Goal: Task Accomplishment & Management: Use online tool/utility

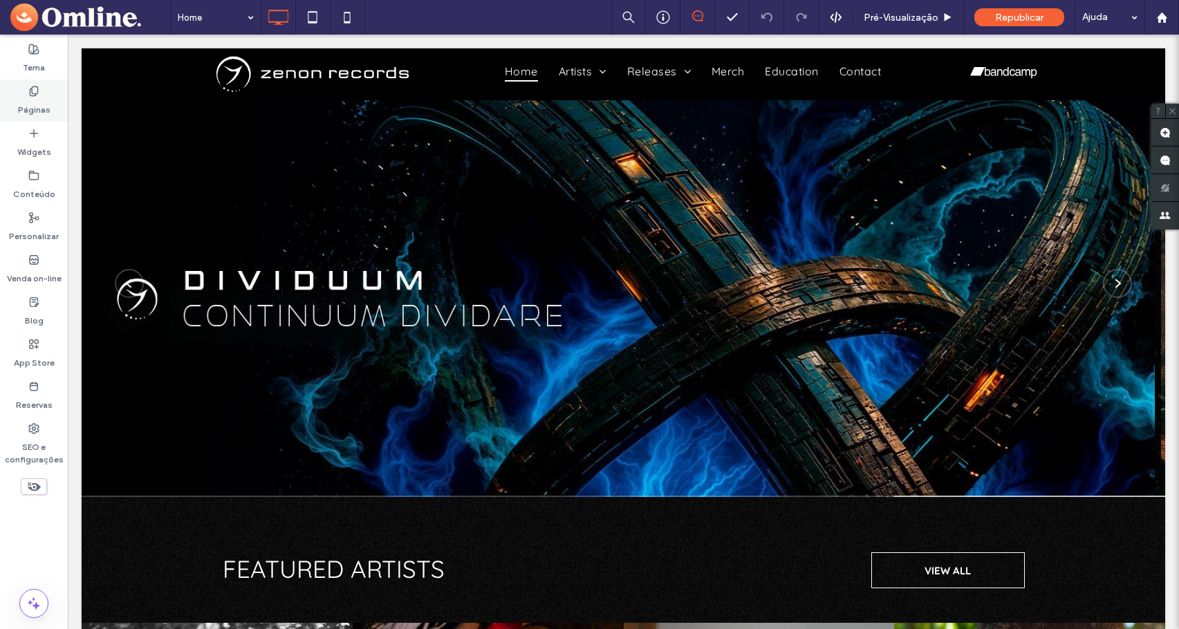
click at [38, 104] on label "Páginas" at bounding box center [34, 106] width 33 height 19
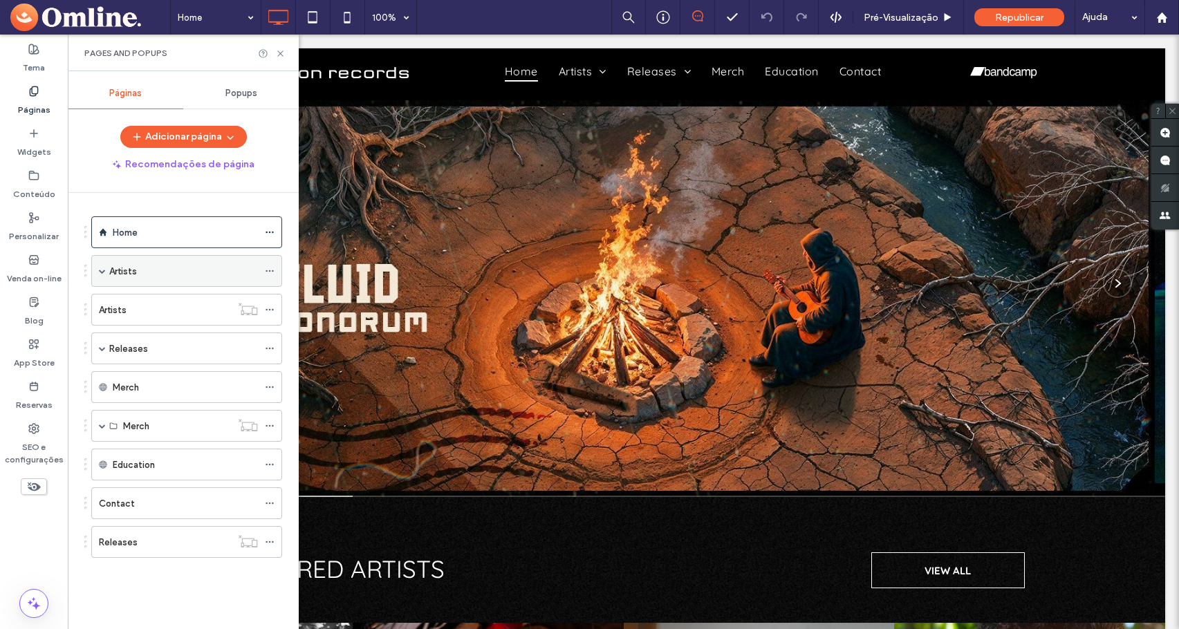
click at [101, 269] on span at bounding box center [102, 271] width 7 height 7
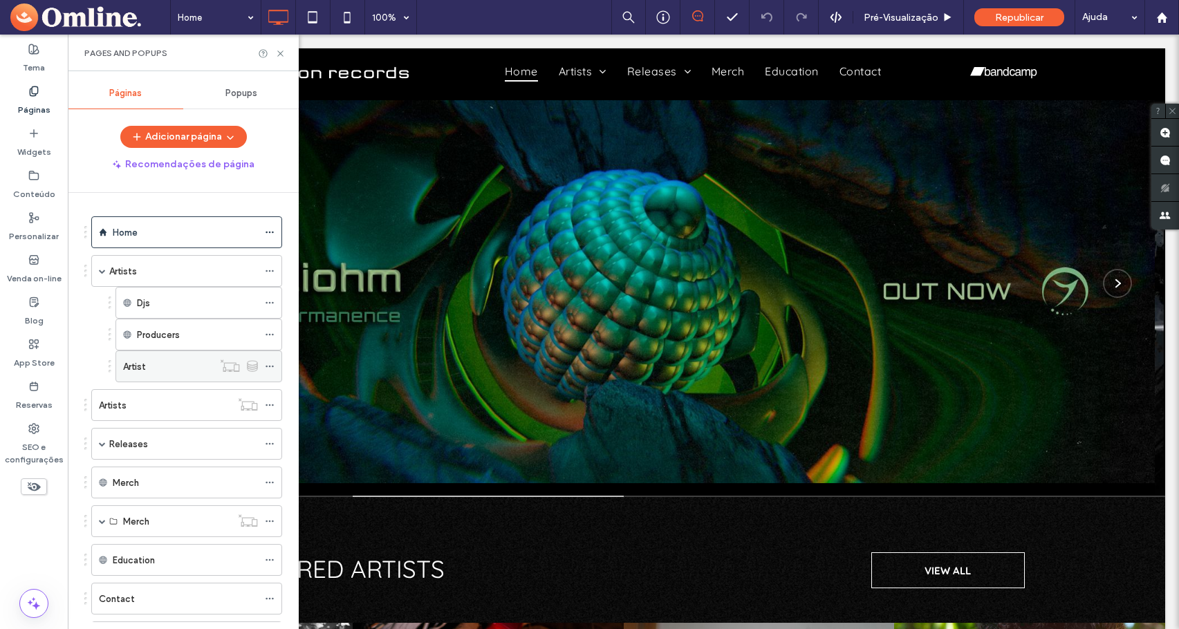
click at [142, 367] on label "Artist" at bounding box center [134, 367] width 23 height 24
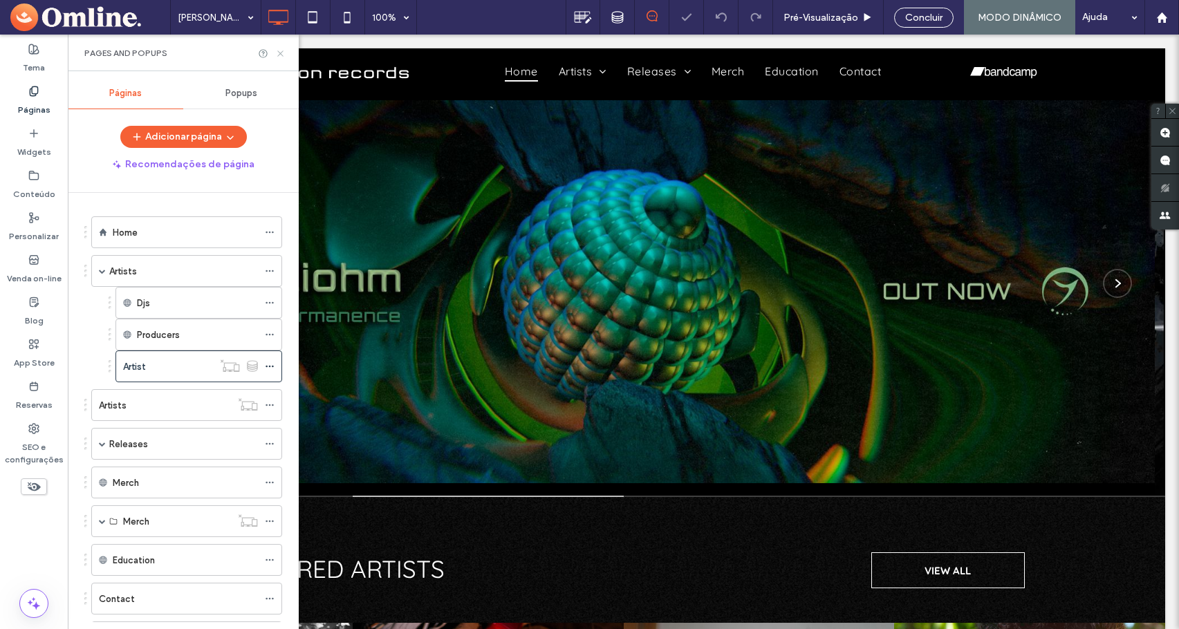
click at [280, 56] on icon at bounding box center [280, 53] width 10 height 10
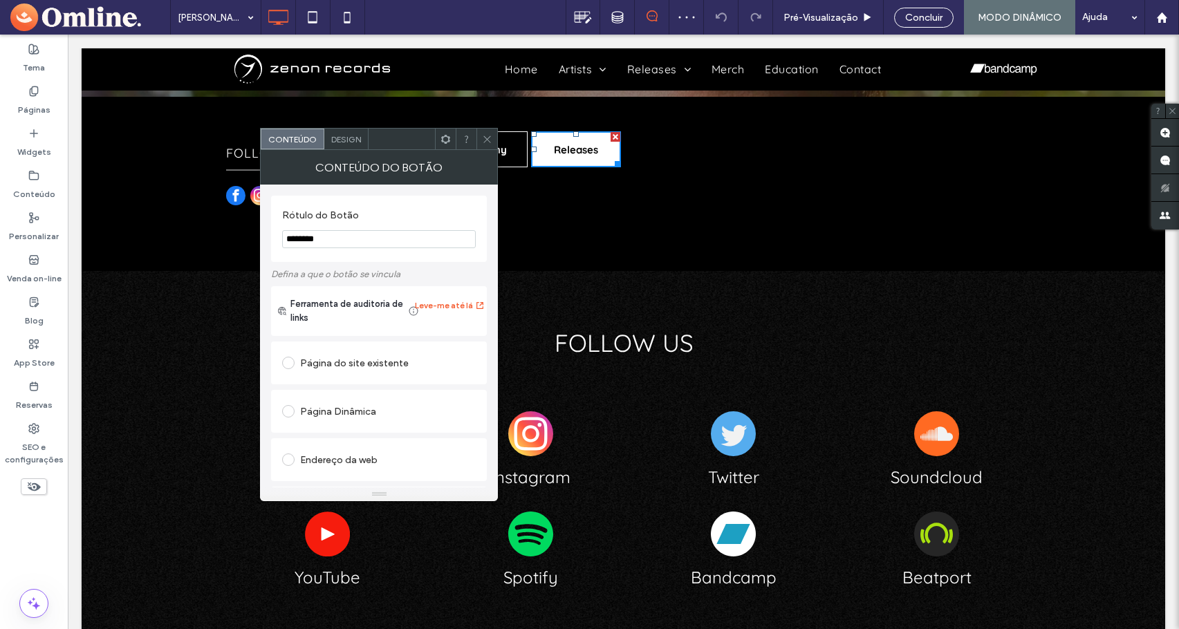
scroll to position [376, 0]
click at [487, 137] on icon at bounding box center [487, 139] width 10 height 10
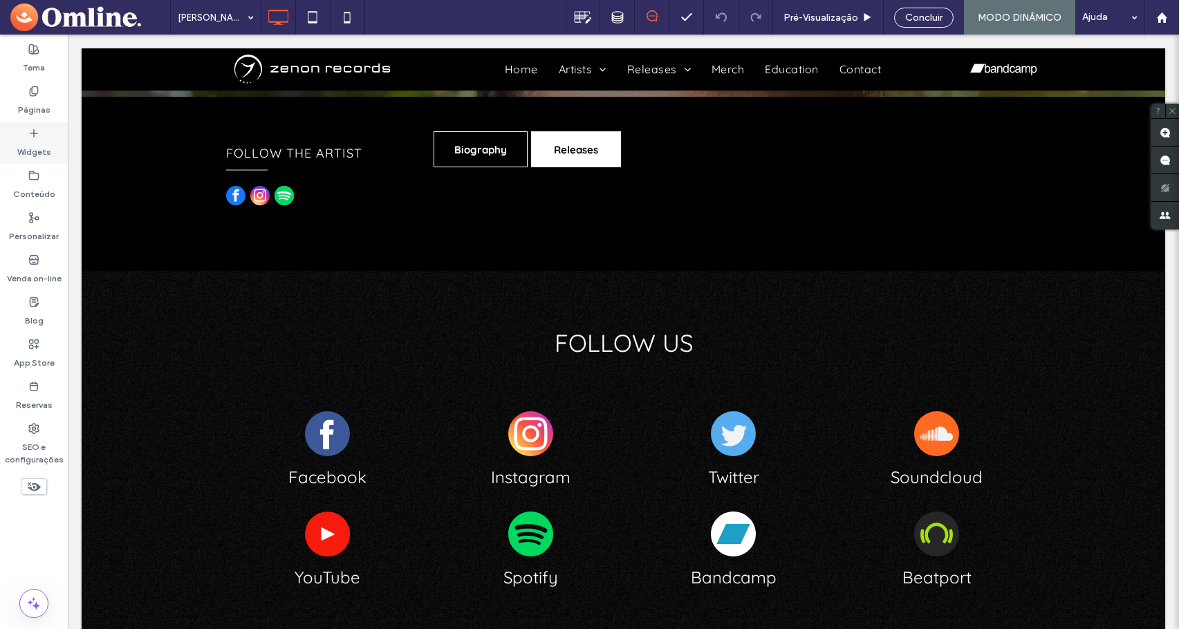
click at [51, 140] on div "Widgets" at bounding box center [34, 143] width 68 height 42
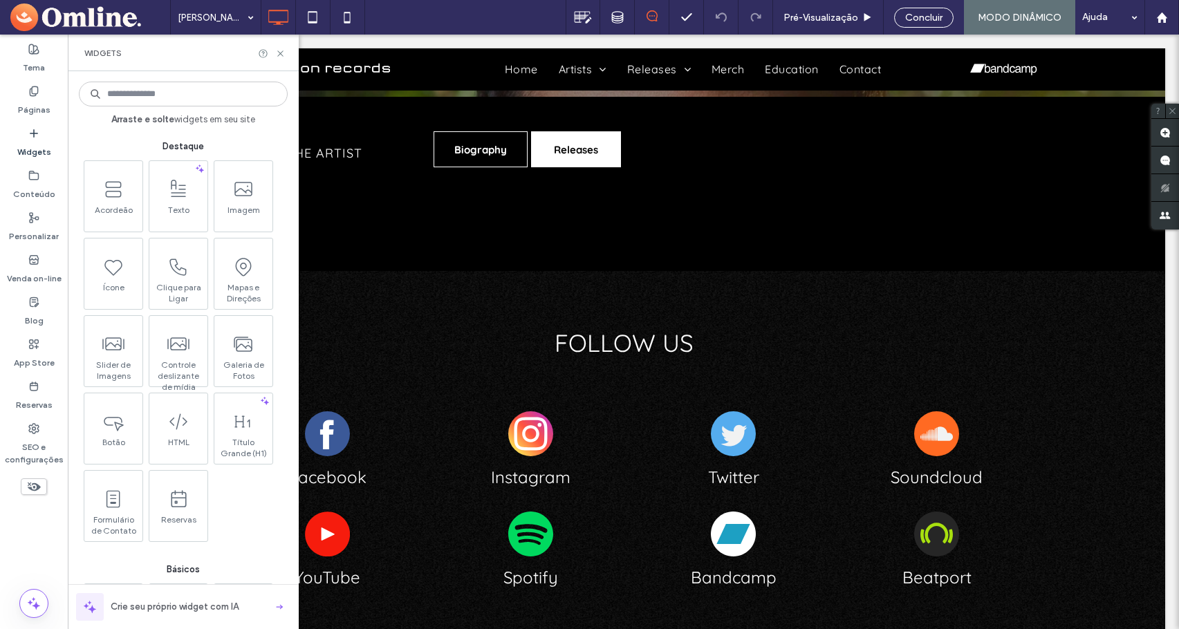
click at [176, 93] on input at bounding box center [183, 94] width 209 height 25
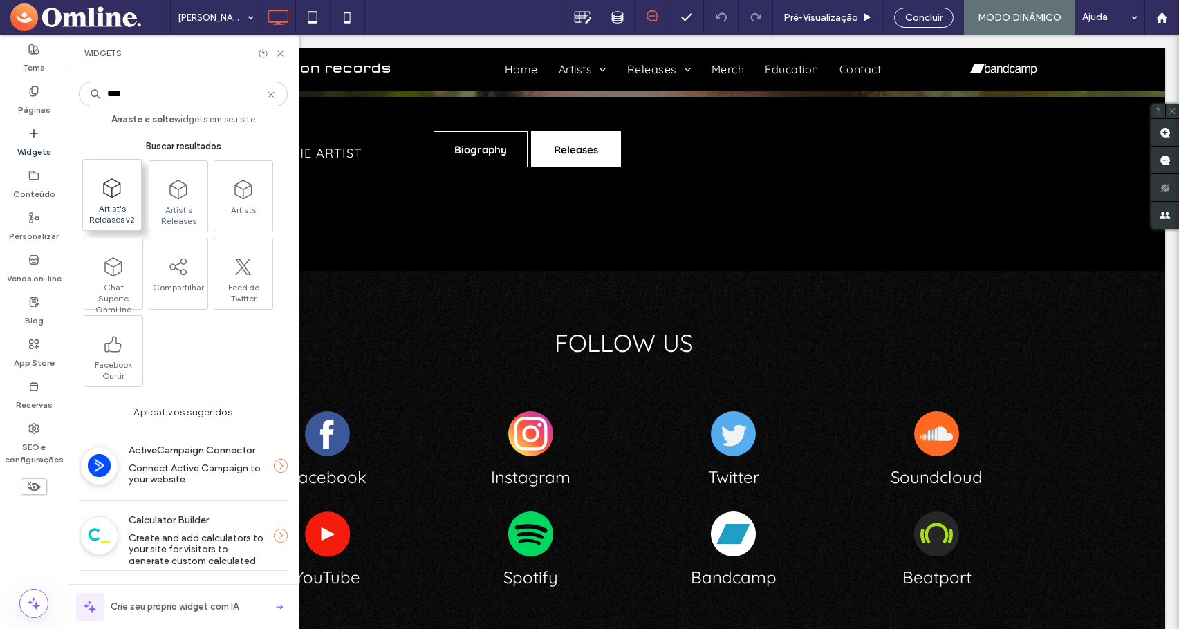
type input "****"
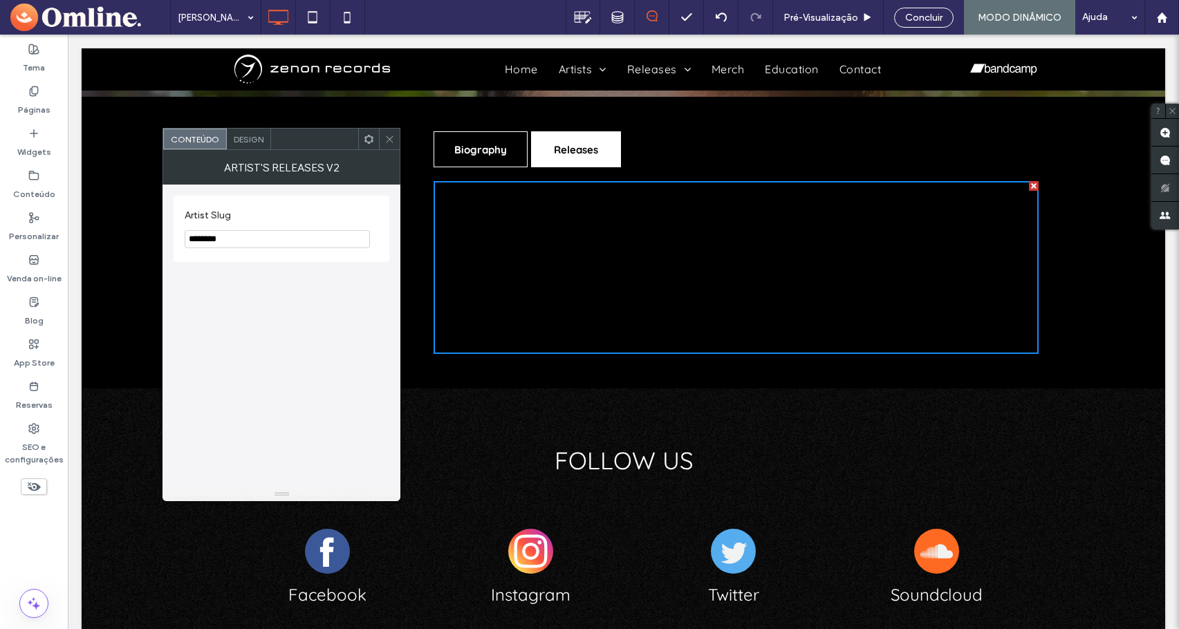
click at [390, 140] on icon at bounding box center [390, 139] width 10 height 10
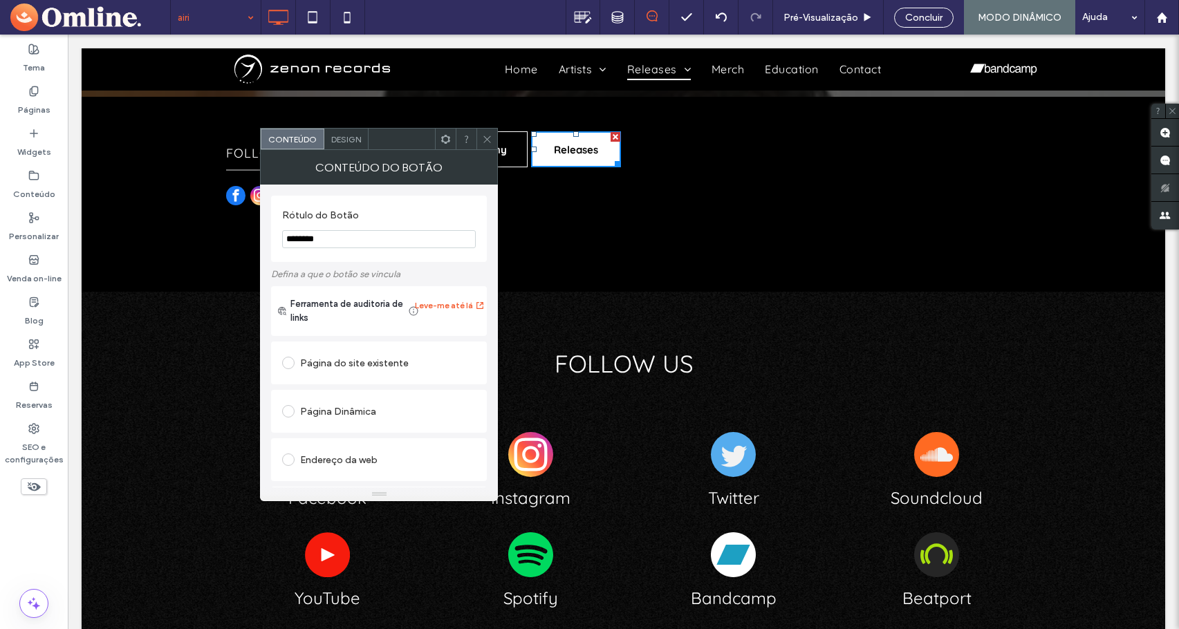
click at [486, 138] on use at bounding box center [487, 139] width 7 height 7
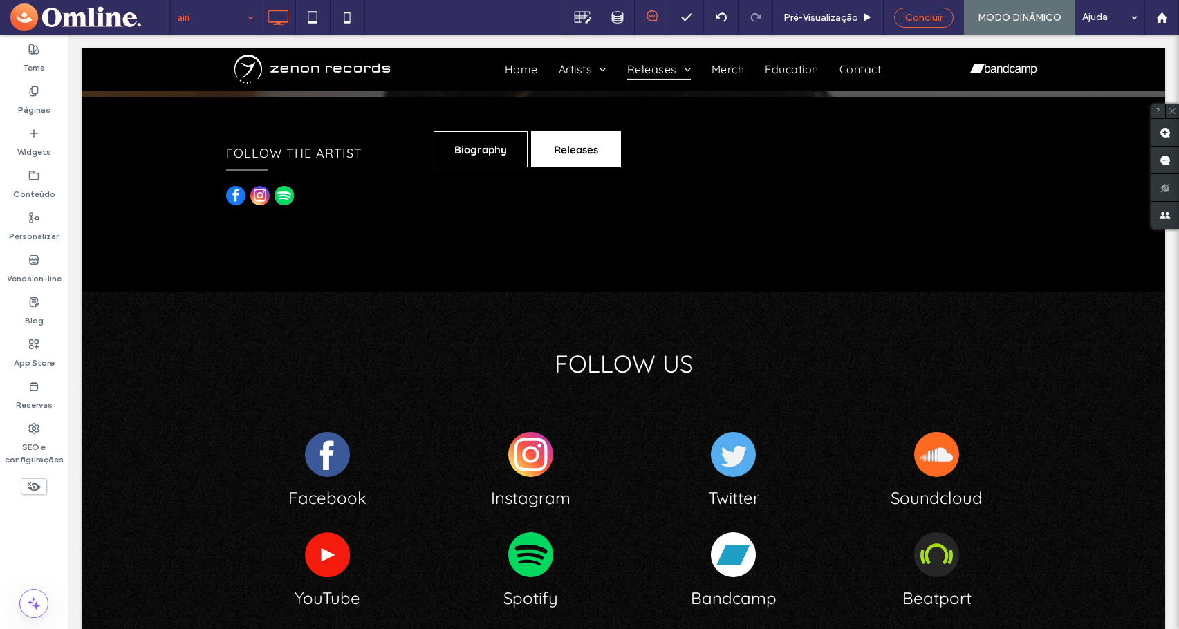
click at [926, 21] on span "Concluir" at bounding box center [923, 18] width 37 height 12
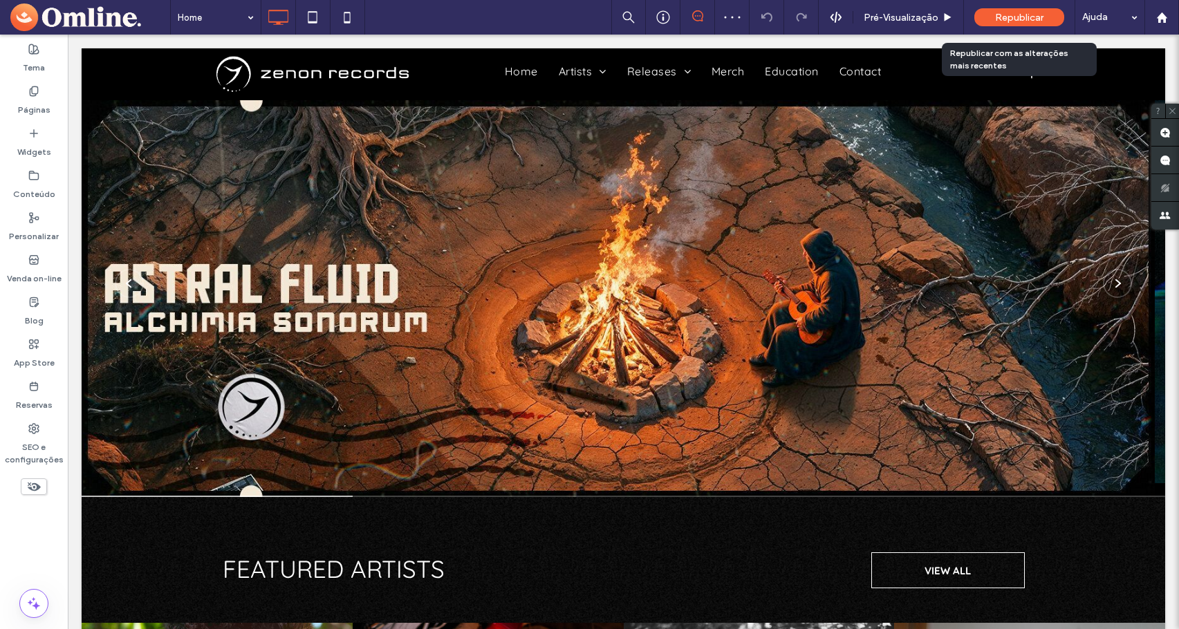
click at [1023, 15] on span "Republicar" at bounding box center [1019, 18] width 48 height 12
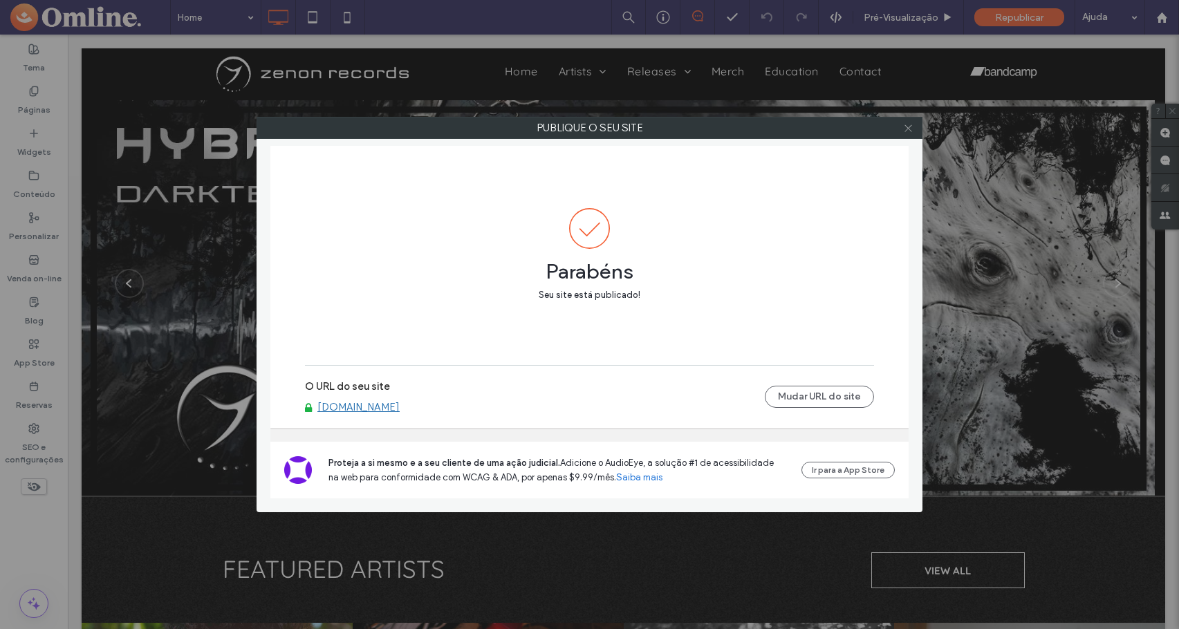
click at [910, 131] on icon at bounding box center [908, 128] width 10 height 10
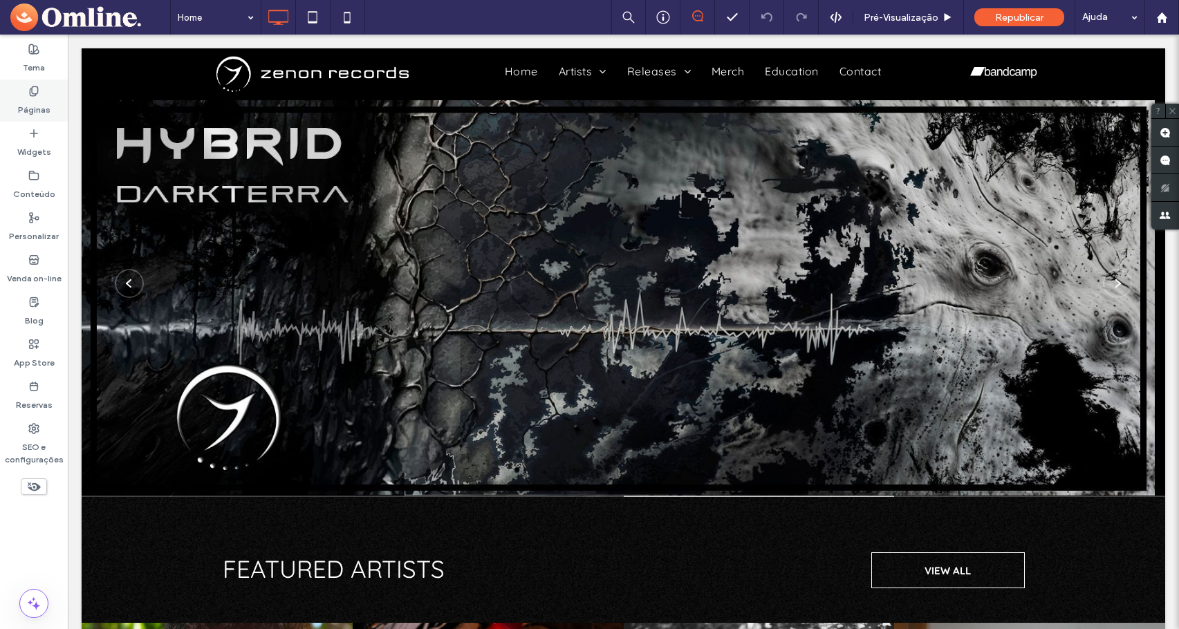
click at [38, 104] on label "Páginas" at bounding box center [34, 106] width 33 height 19
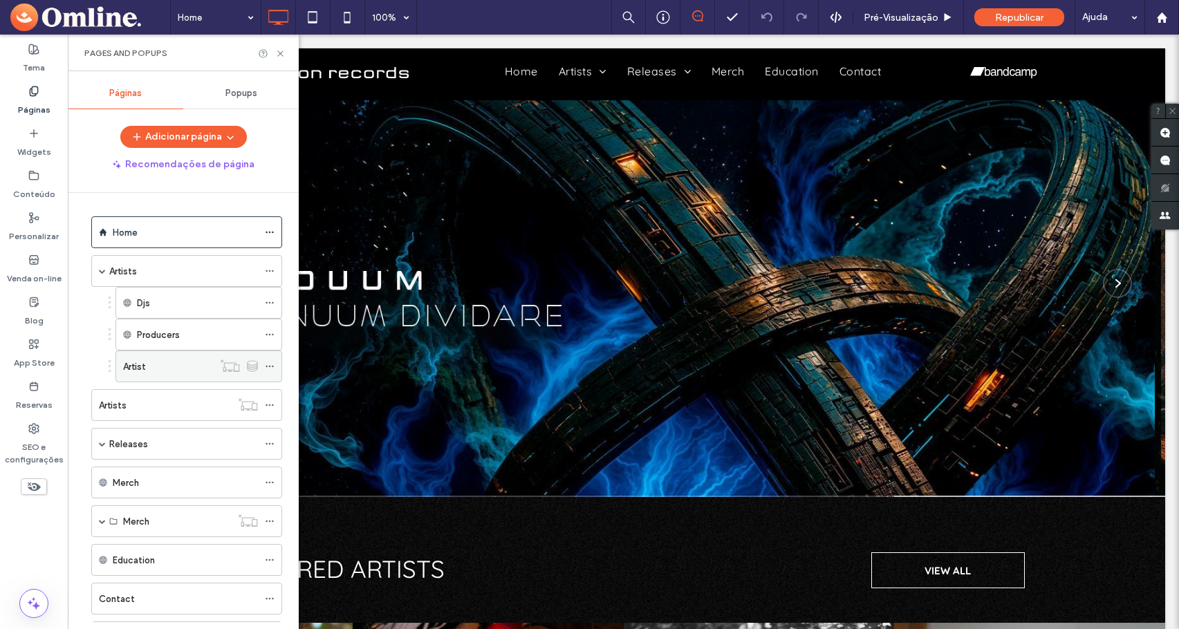
click at [149, 365] on div "Artist" at bounding box center [168, 367] width 90 height 15
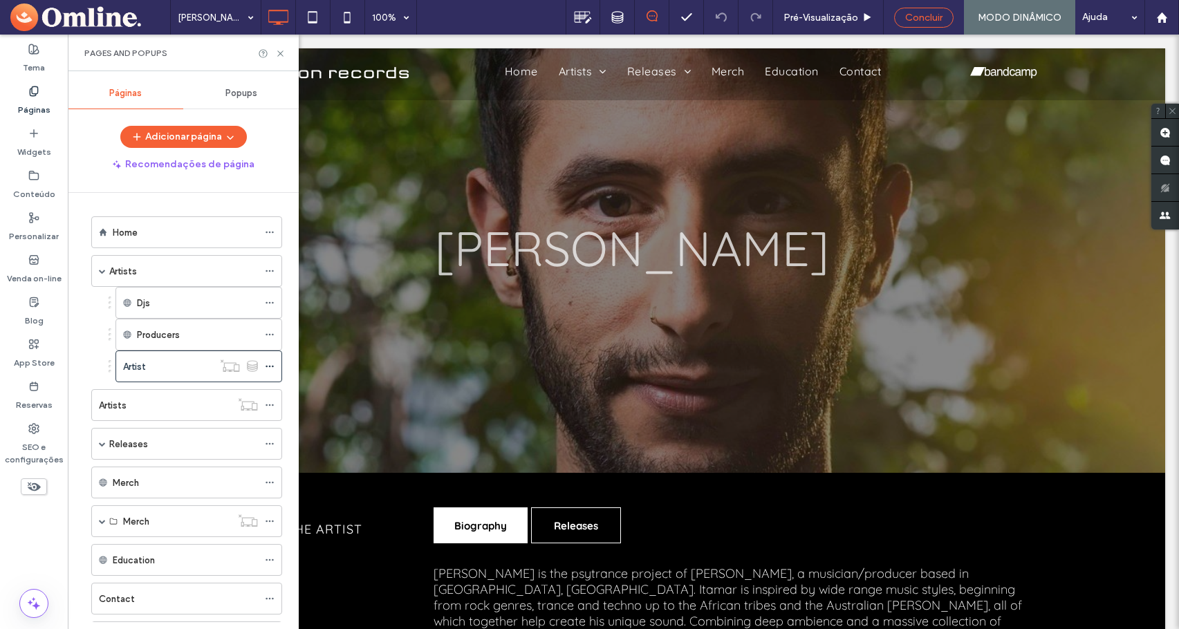
click at [924, 20] on span "Concluir" at bounding box center [923, 18] width 37 height 12
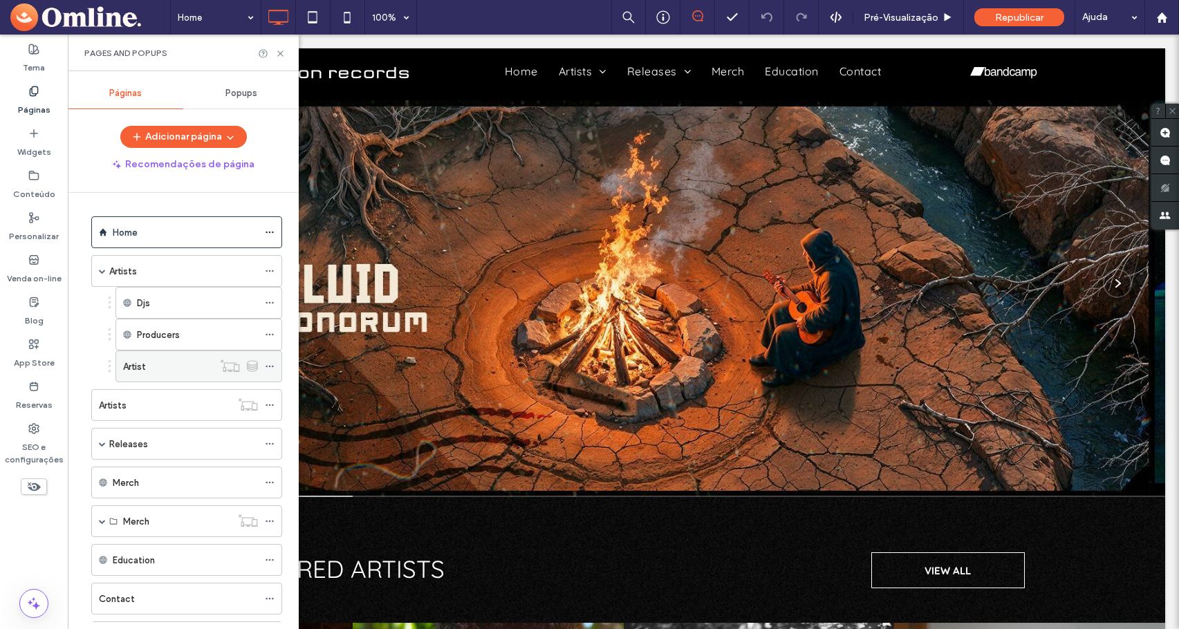
click at [161, 369] on div "Artist" at bounding box center [168, 367] width 90 height 15
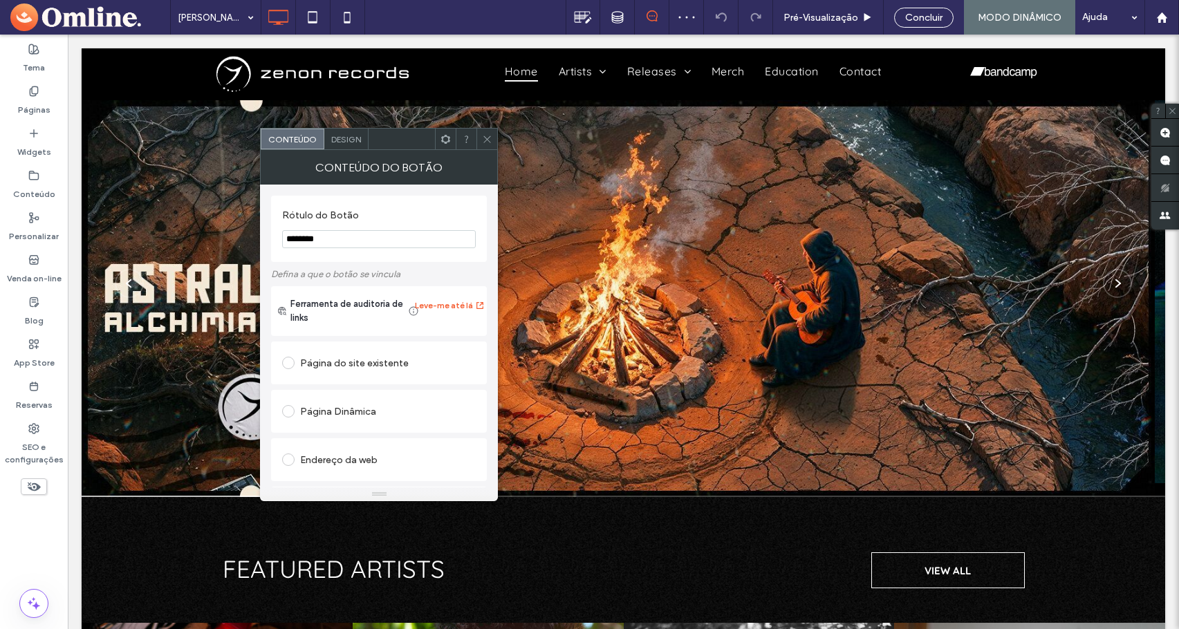
click at [490, 142] on icon at bounding box center [487, 139] width 10 height 10
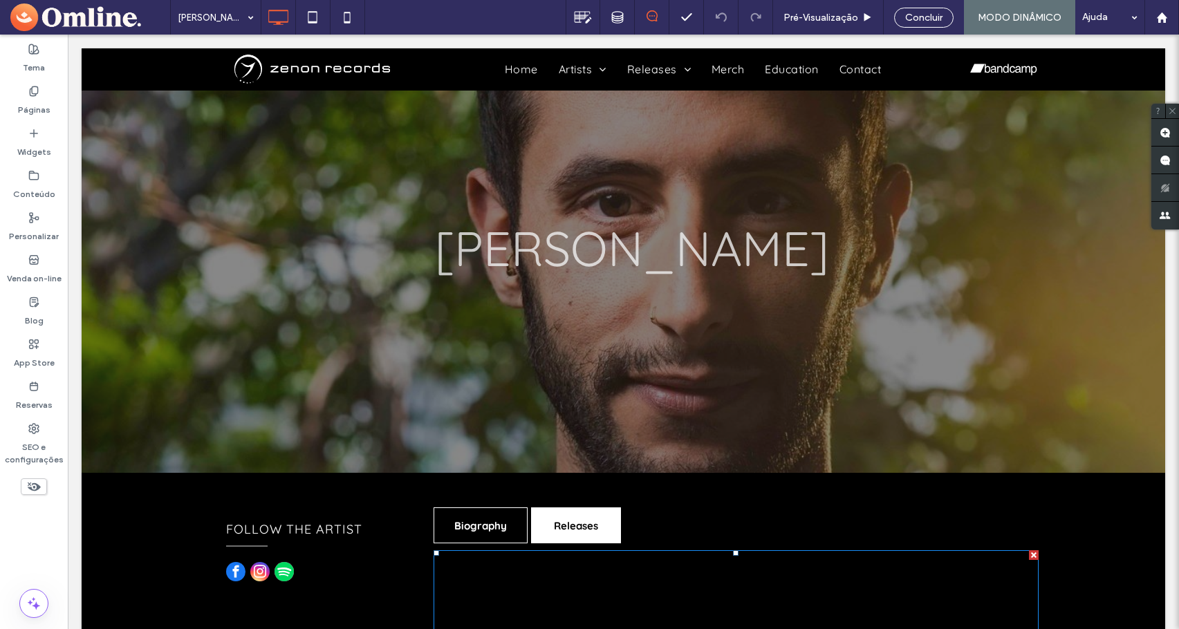
scroll to position [376, 0]
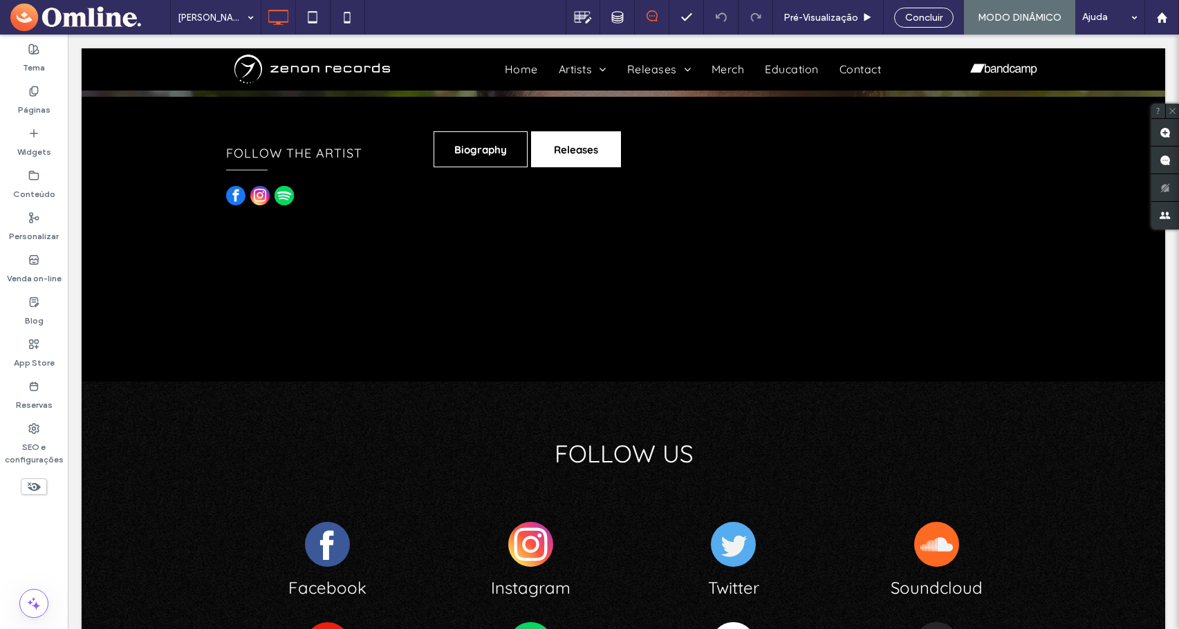
click at [919, 15] on span "Concluir" at bounding box center [923, 18] width 37 height 12
click at [1000, 17] on span "Republicar" at bounding box center [1019, 18] width 48 height 12
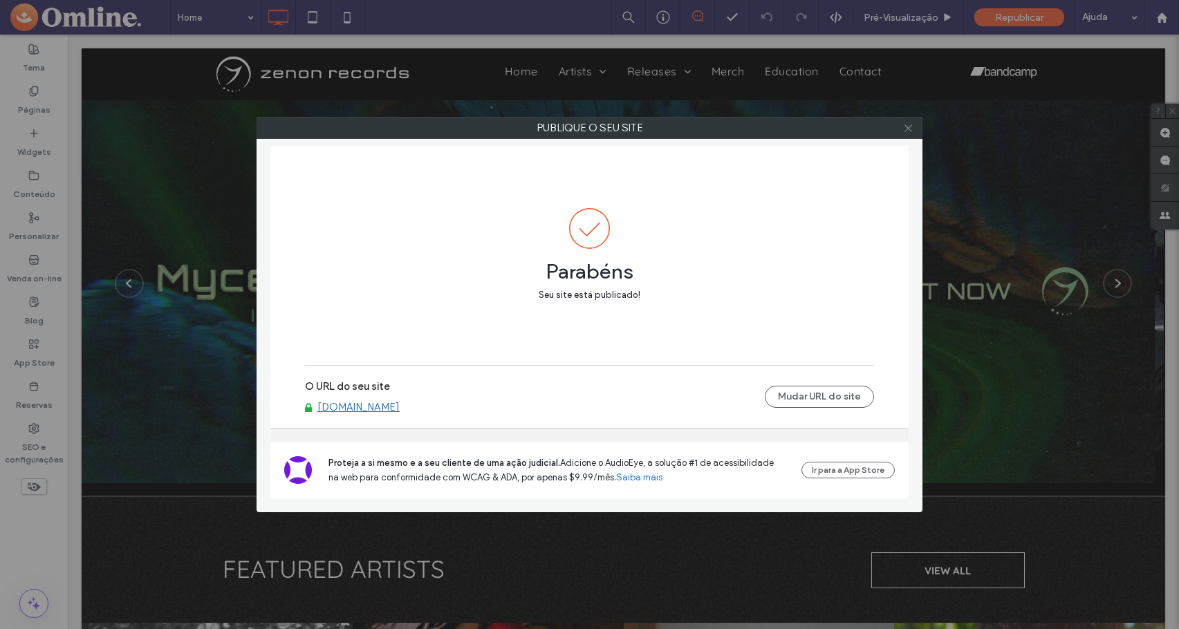
click at [908, 128] on use at bounding box center [908, 128] width 7 height 7
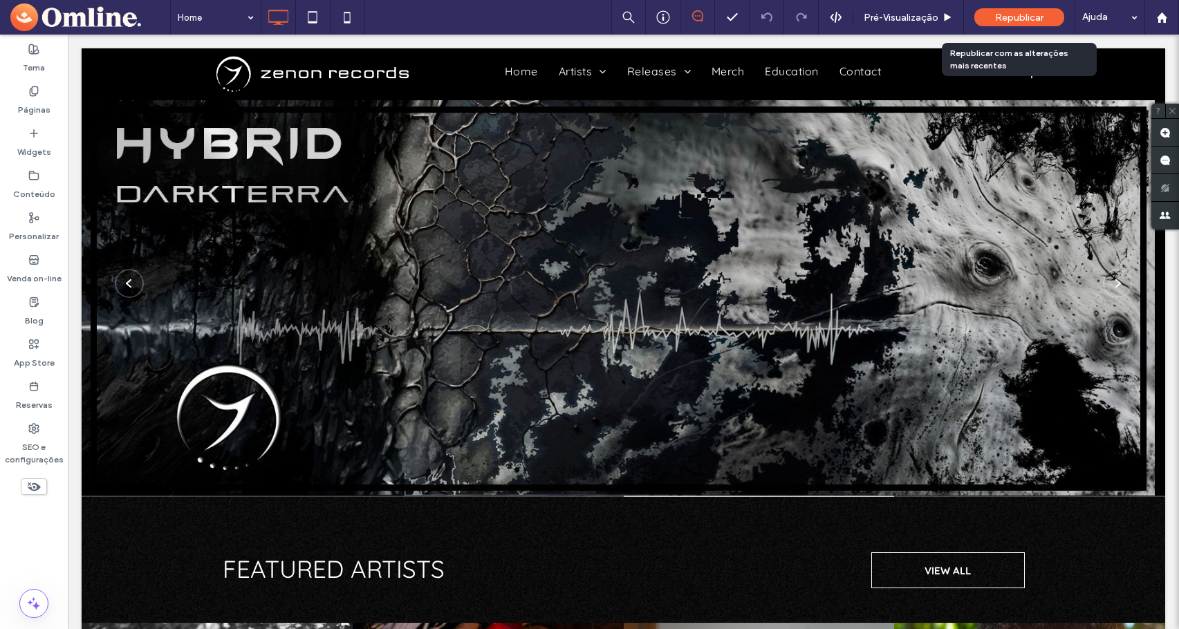
click at [1040, 22] on span "Republicar" at bounding box center [1019, 18] width 48 height 12
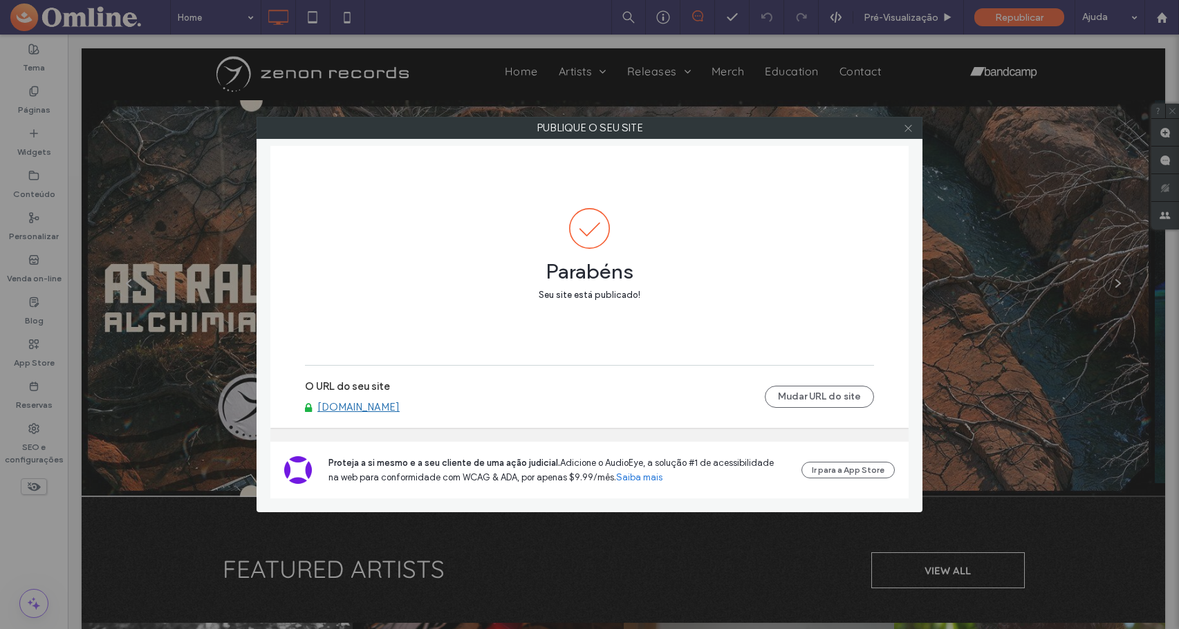
click at [905, 127] on icon at bounding box center [908, 128] width 10 height 10
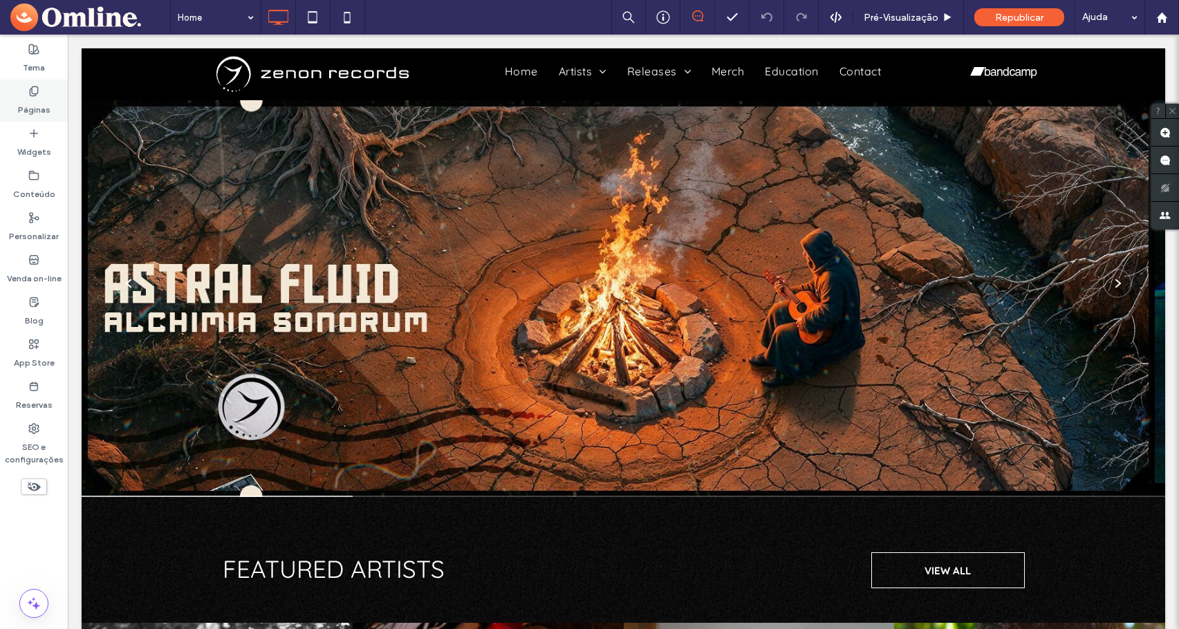
click at [25, 84] on div "Páginas" at bounding box center [34, 101] width 68 height 42
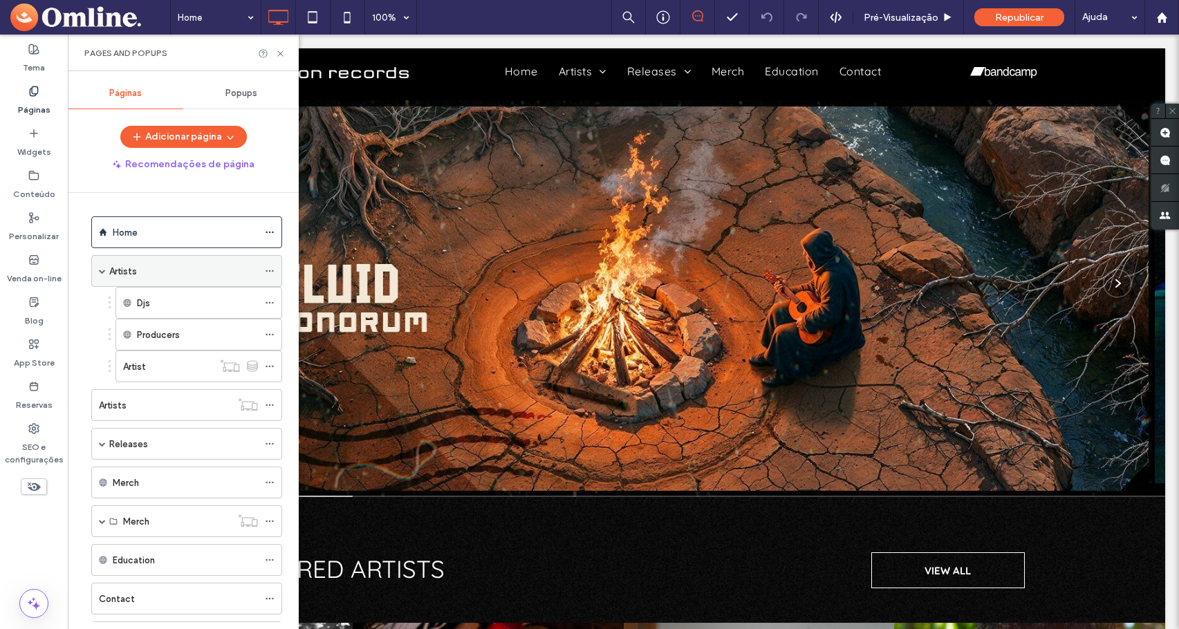
click at [172, 268] on div "Artists" at bounding box center [183, 271] width 149 height 15
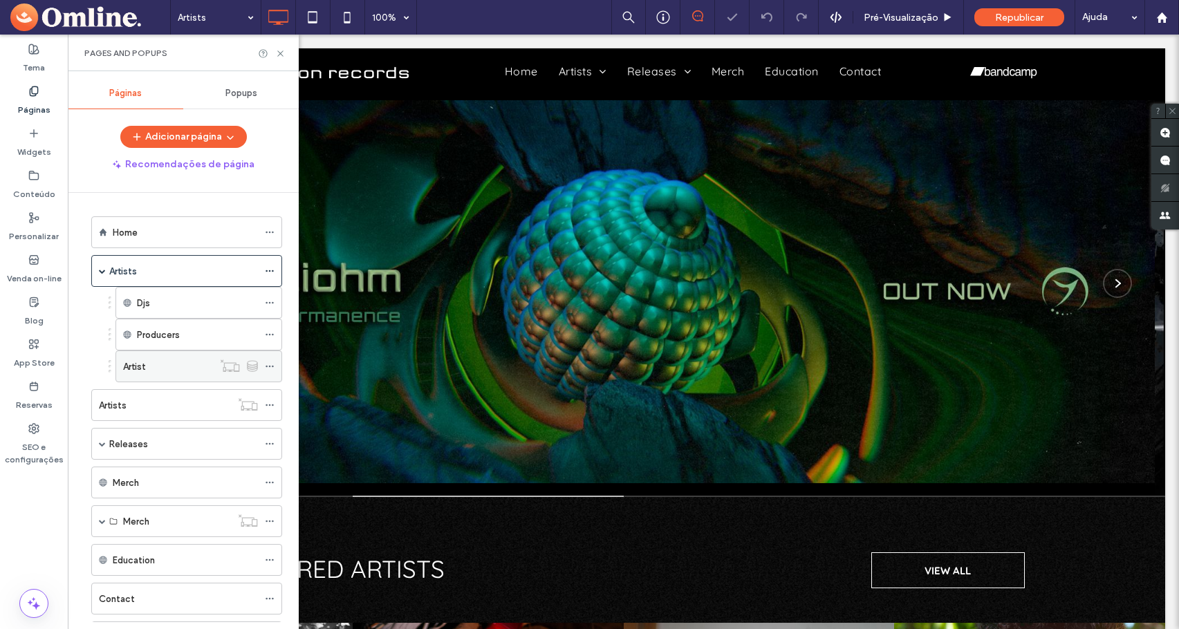
click at [176, 367] on div "Artist" at bounding box center [168, 367] width 90 height 15
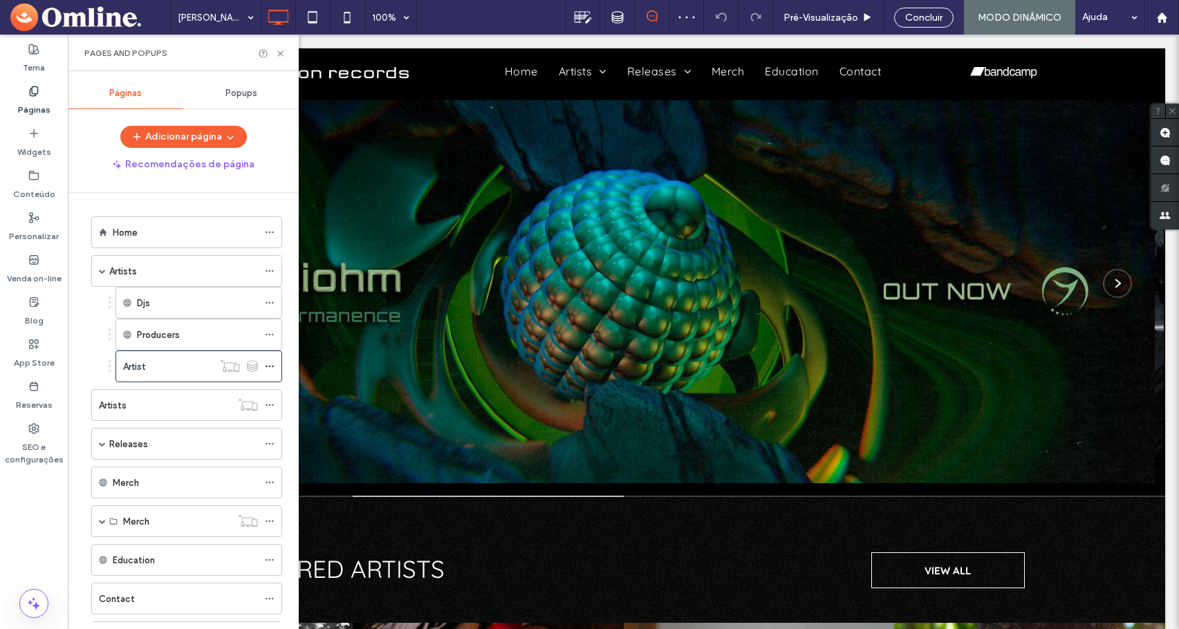
click at [279, 59] on div "Pages and Popups" at bounding box center [183, 53] width 231 height 37
click at [282, 53] on use at bounding box center [280, 53] width 6 height 6
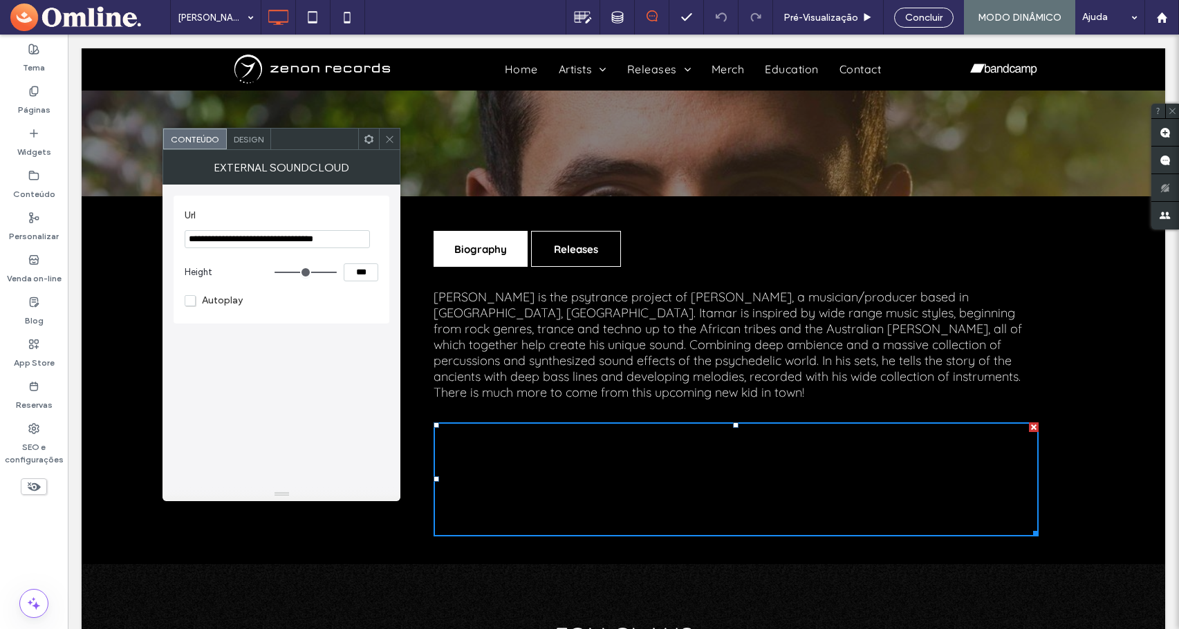
scroll to position [277, 0]
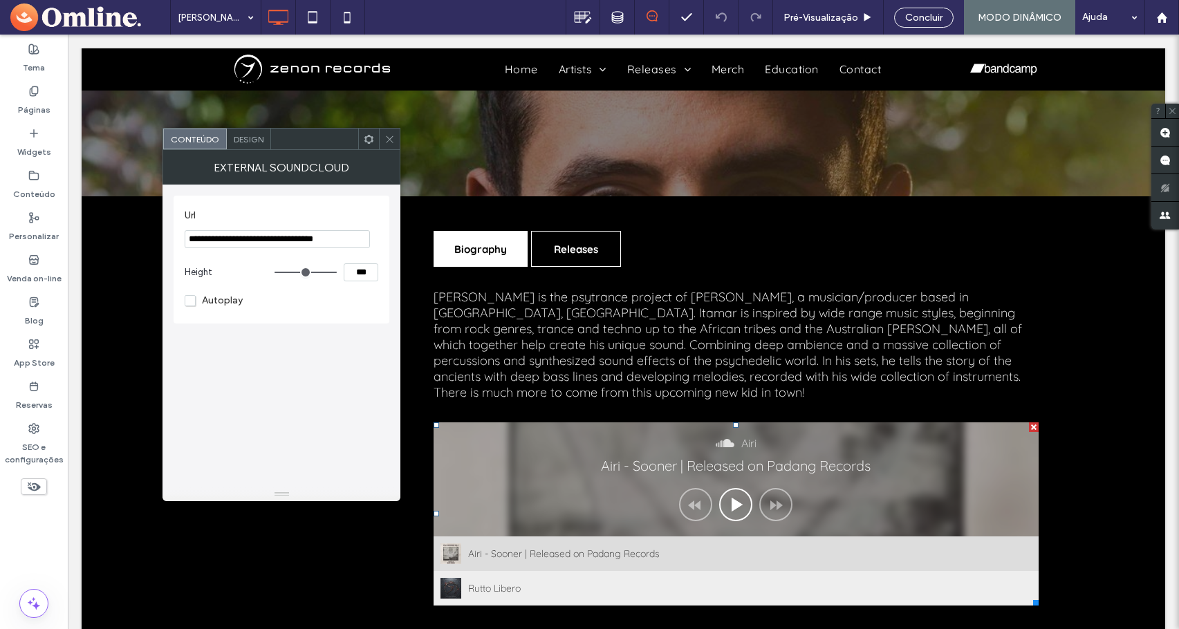
click at [387, 138] on icon at bounding box center [390, 139] width 10 height 10
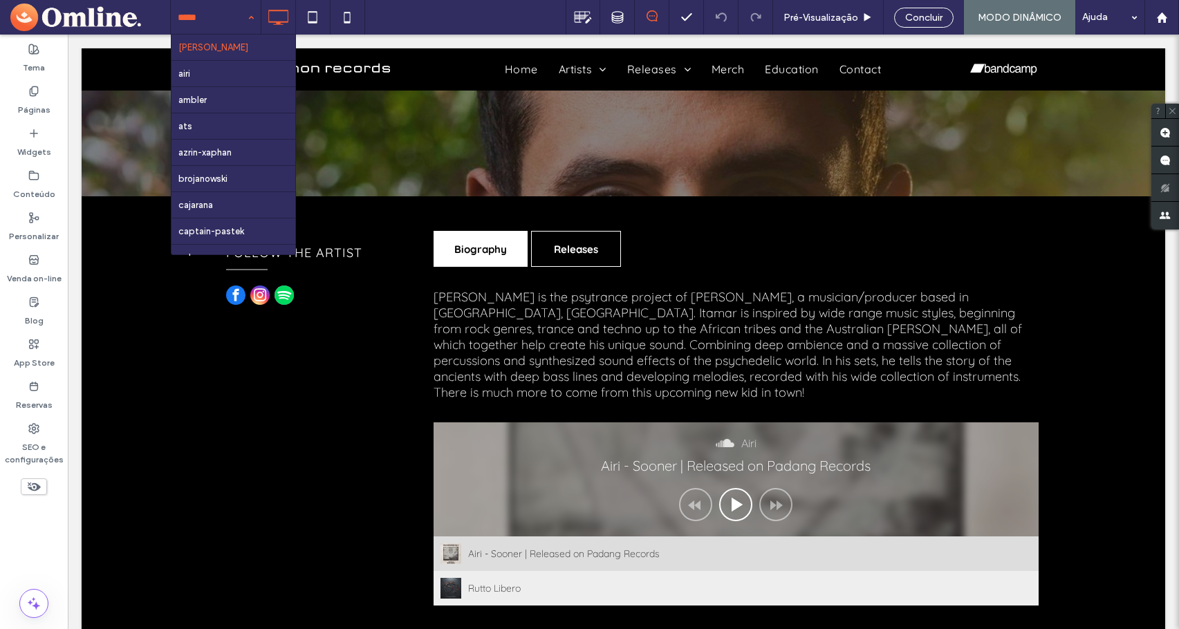
click at [255, 21] on div "adama airi ambler ats azrin-xaphan brojanowski cajarana captain-pastek cubex dh…" at bounding box center [216, 17] width 90 height 35
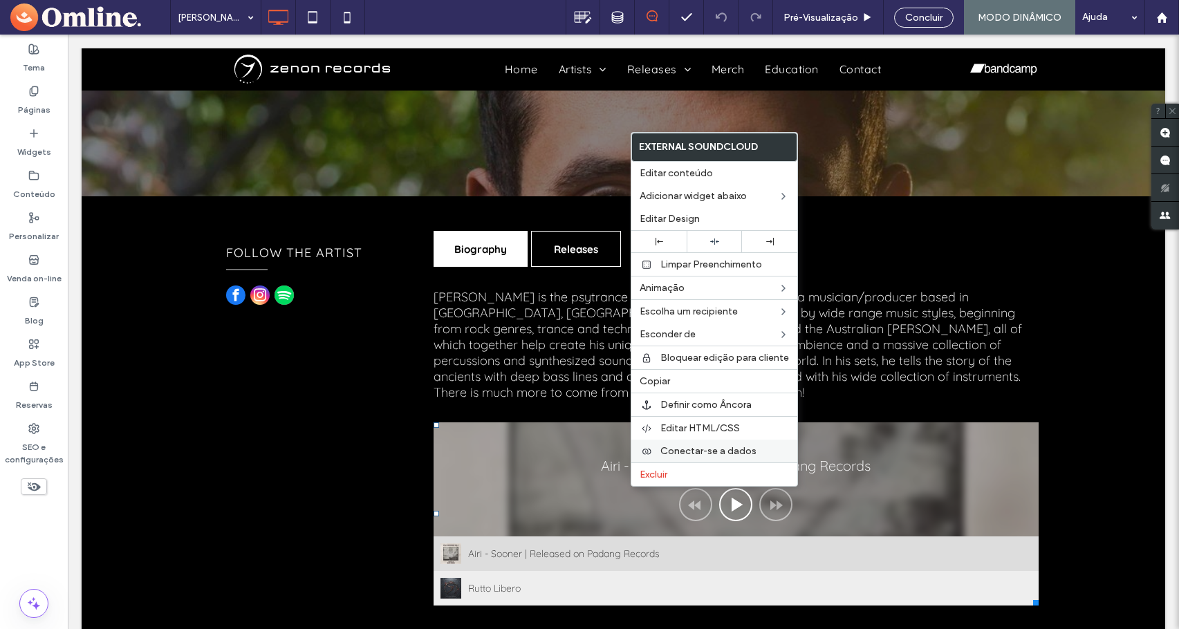
click at [673, 449] on span "Conectar-se a dados" at bounding box center [709, 451] width 96 height 12
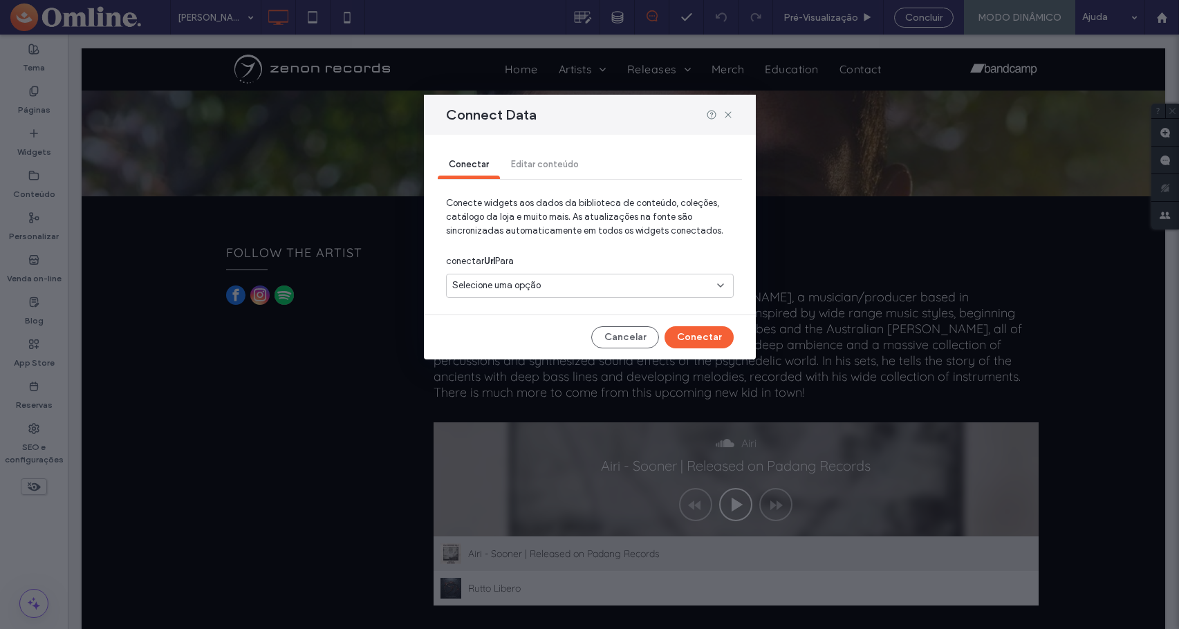
click at [541, 289] on div "Selecione uma opção" at bounding box center [581, 286] width 259 height 14
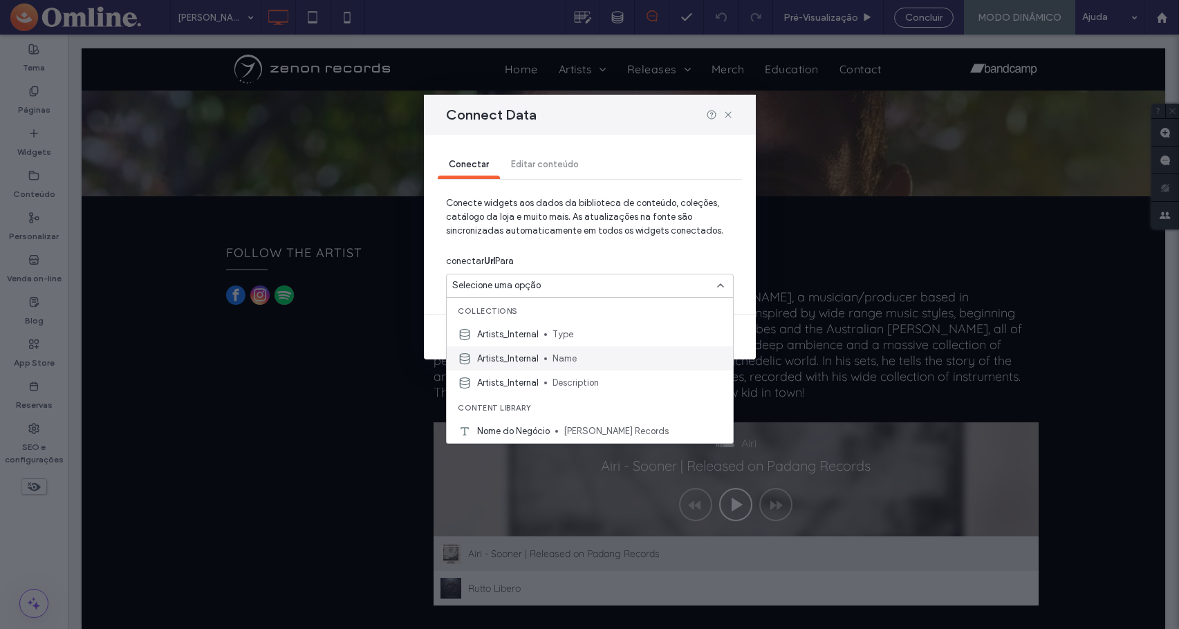
scroll to position [24, 0]
drag, startPoint x: 731, startPoint y: 112, endPoint x: 461, endPoint y: 12, distance: 288.5
click at [731, 112] on icon at bounding box center [728, 114] width 11 height 11
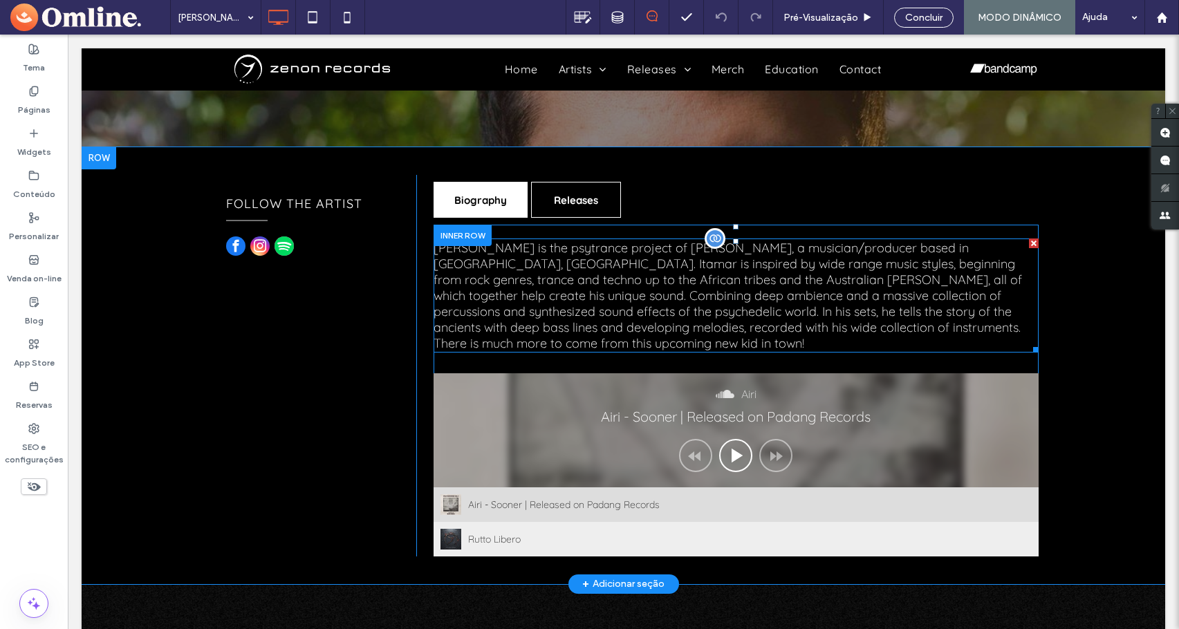
scroll to position [346, 0]
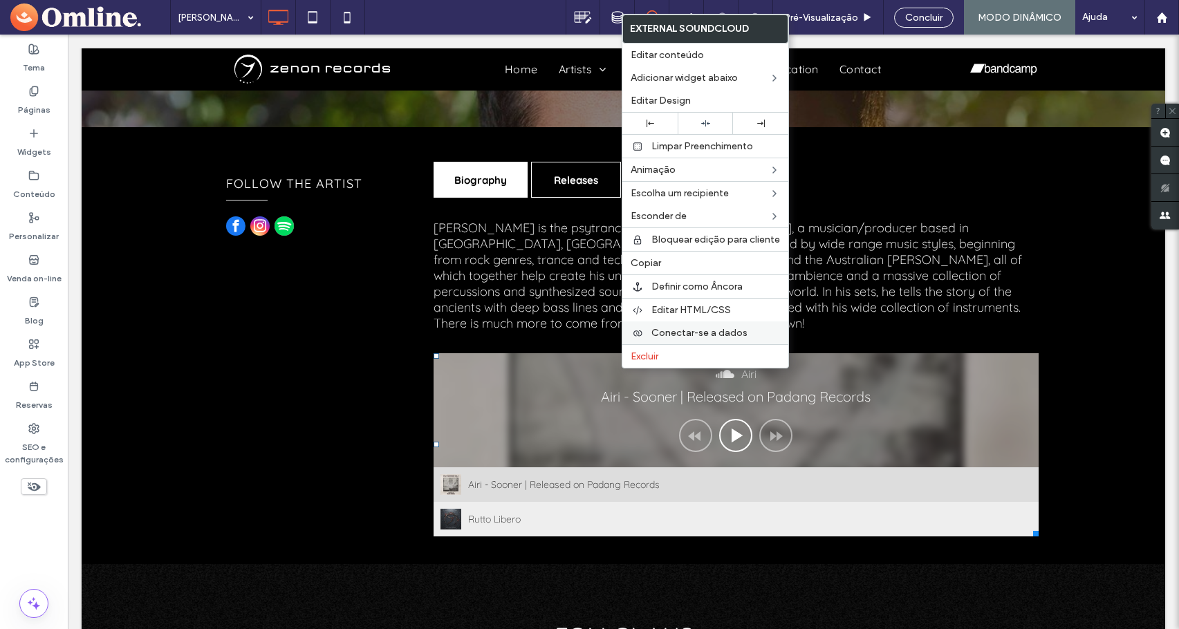
click at [679, 328] on span "Conectar-se a dados" at bounding box center [700, 333] width 96 height 12
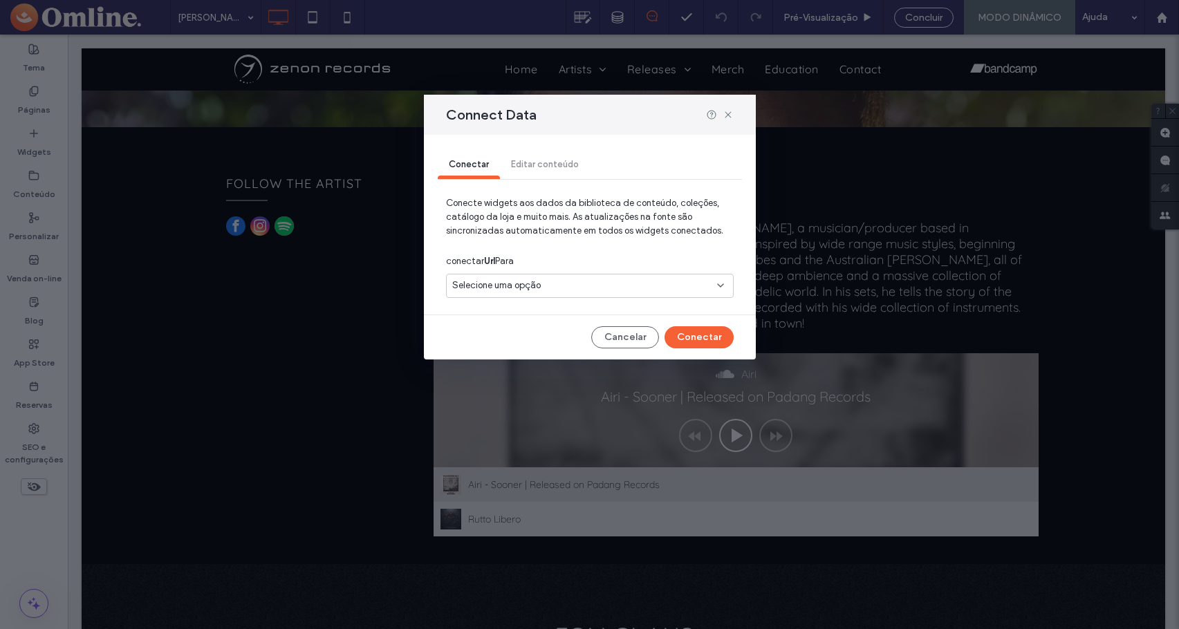
click at [578, 288] on div "Selecione uma opção" at bounding box center [581, 286] width 259 height 14
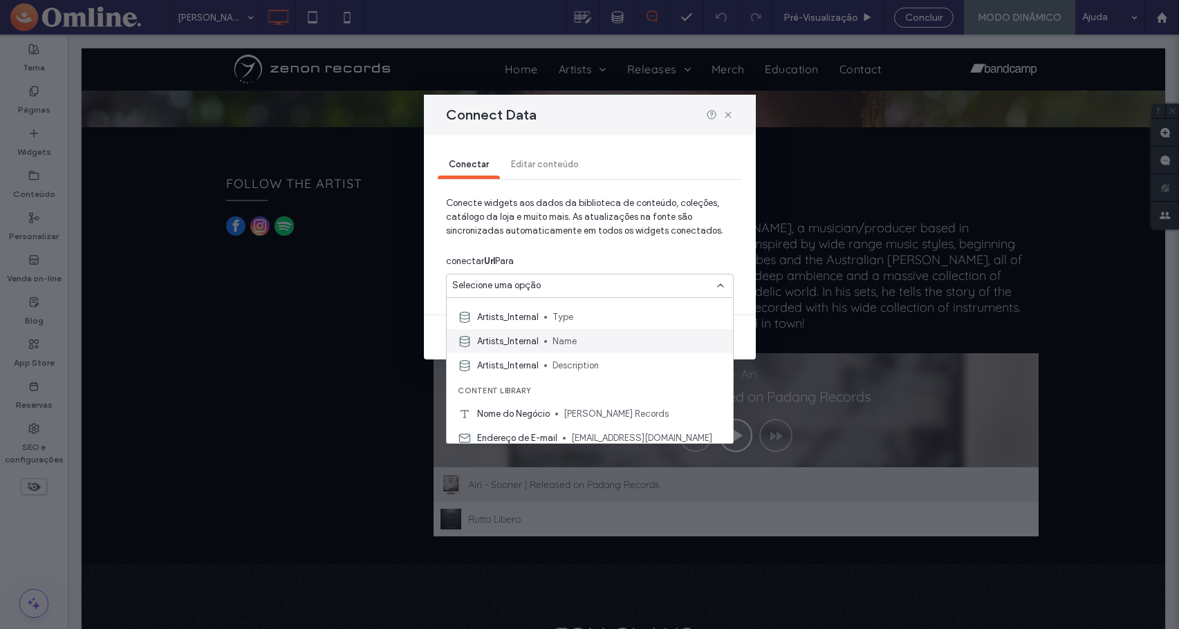
scroll to position [24, 0]
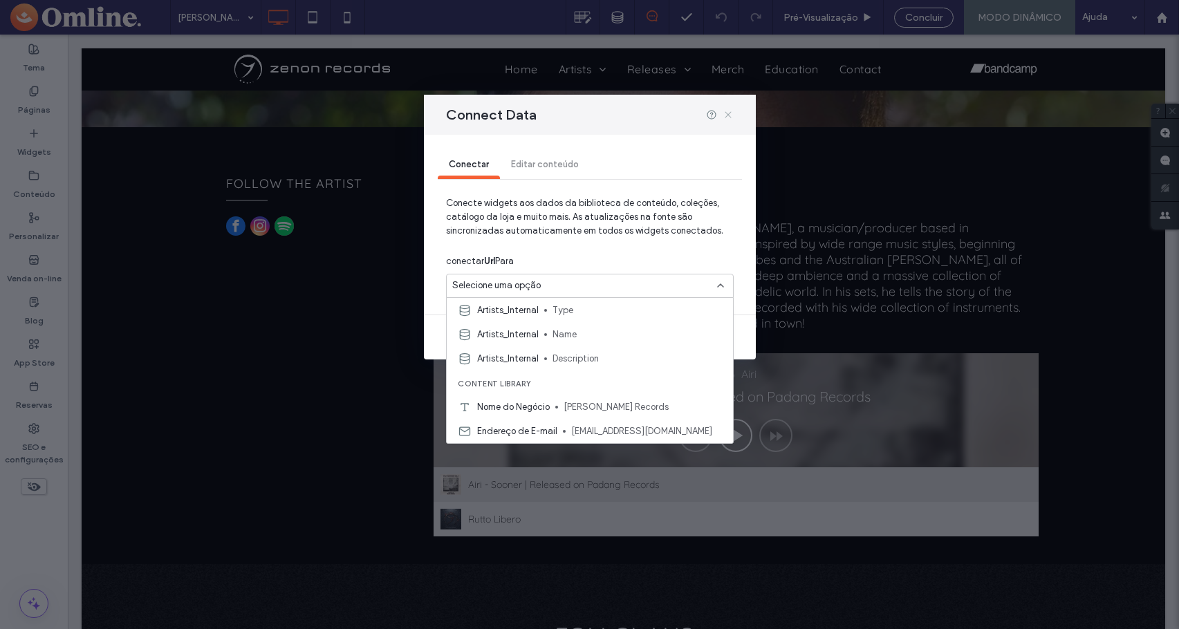
click at [726, 113] on icon at bounding box center [728, 114] width 11 height 11
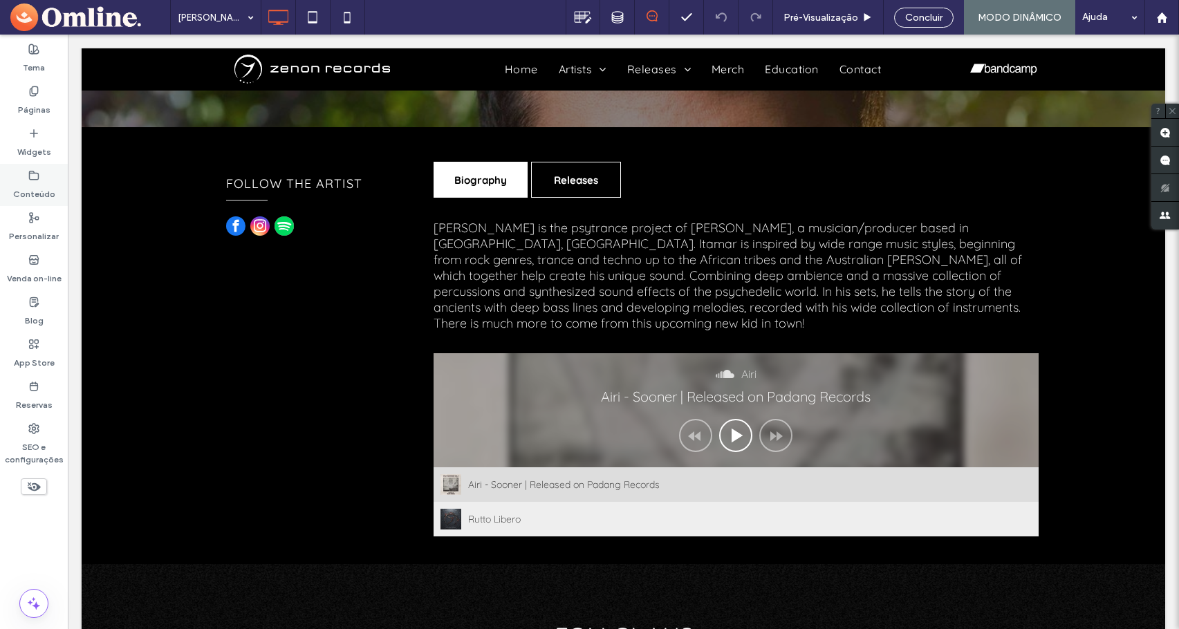
click at [51, 178] on div "Conteúdo" at bounding box center [34, 185] width 68 height 42
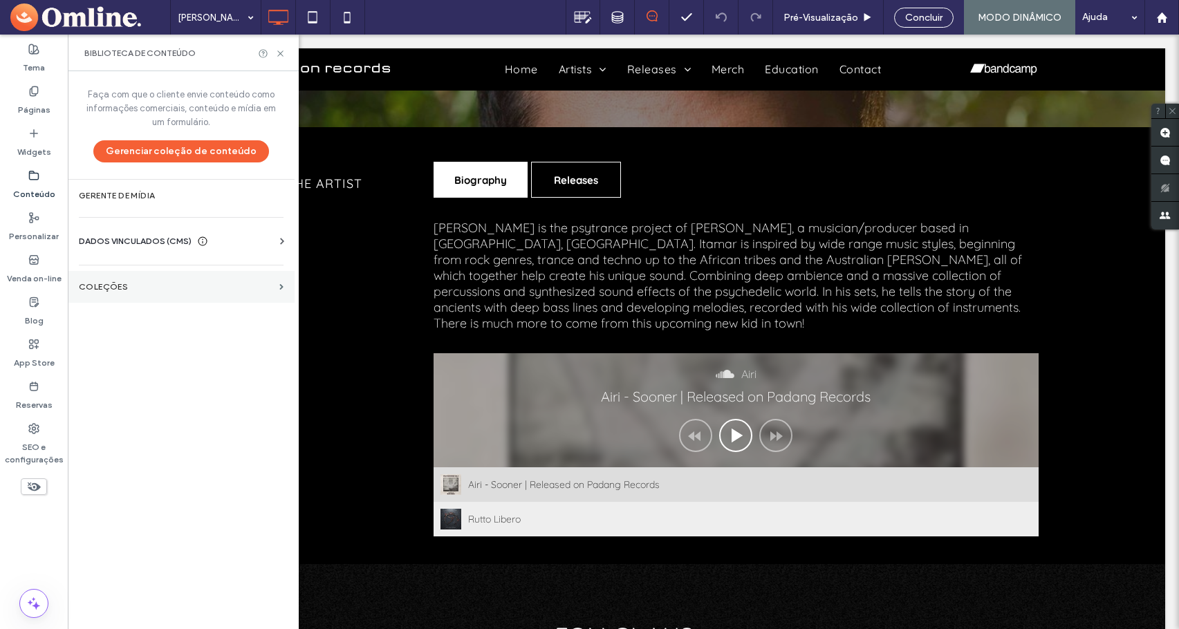
click at [155, 278] on section "COLEÇÕES" at bounding box center [181, 287] width 227 height 32
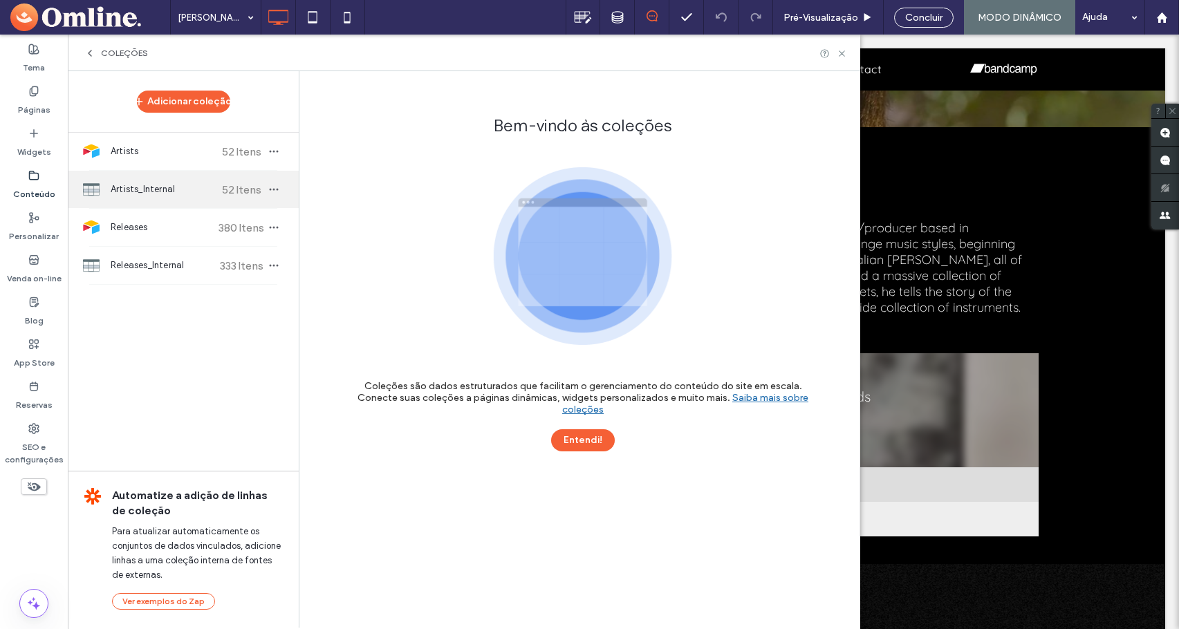
click at [153, 195] on span "Artists_Internal" at bounding box center [162, 190] width 103 height 14
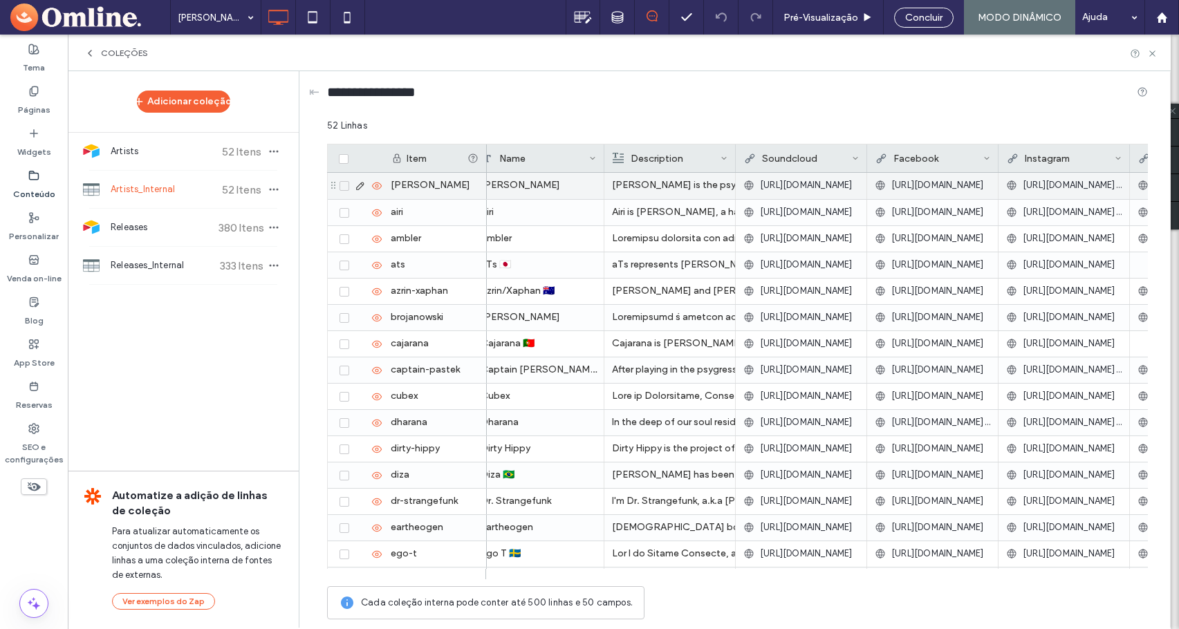
scroll to position [0, 277]
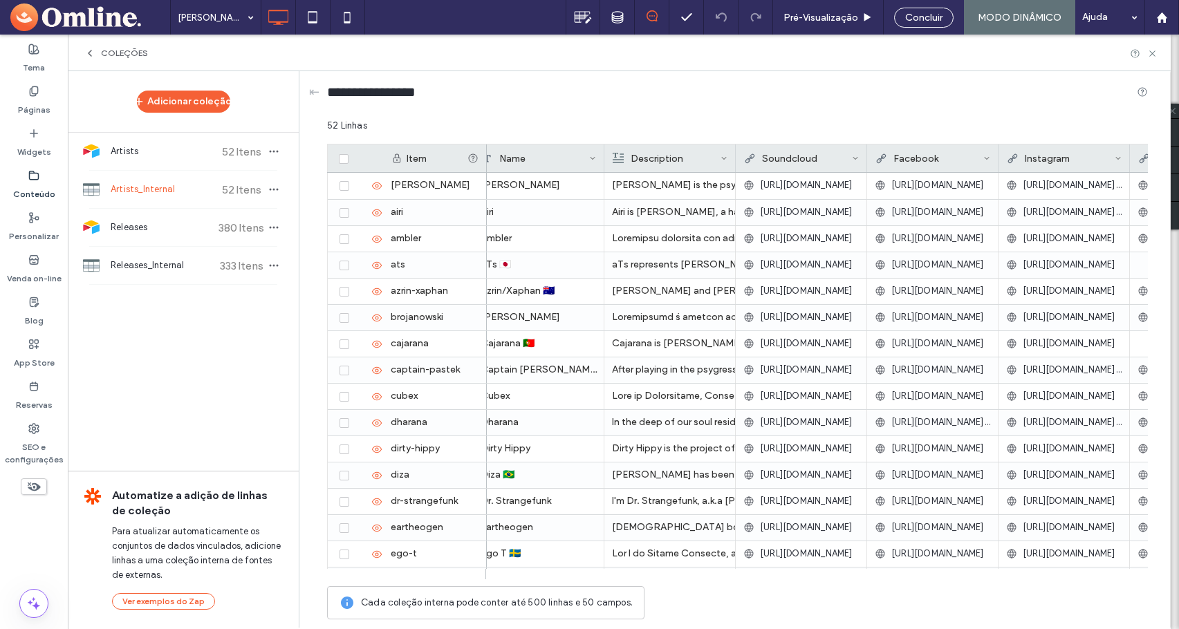
click at [815, 163] on div "Soundcloud" at bounding box center [798, 159] width 108 height 28
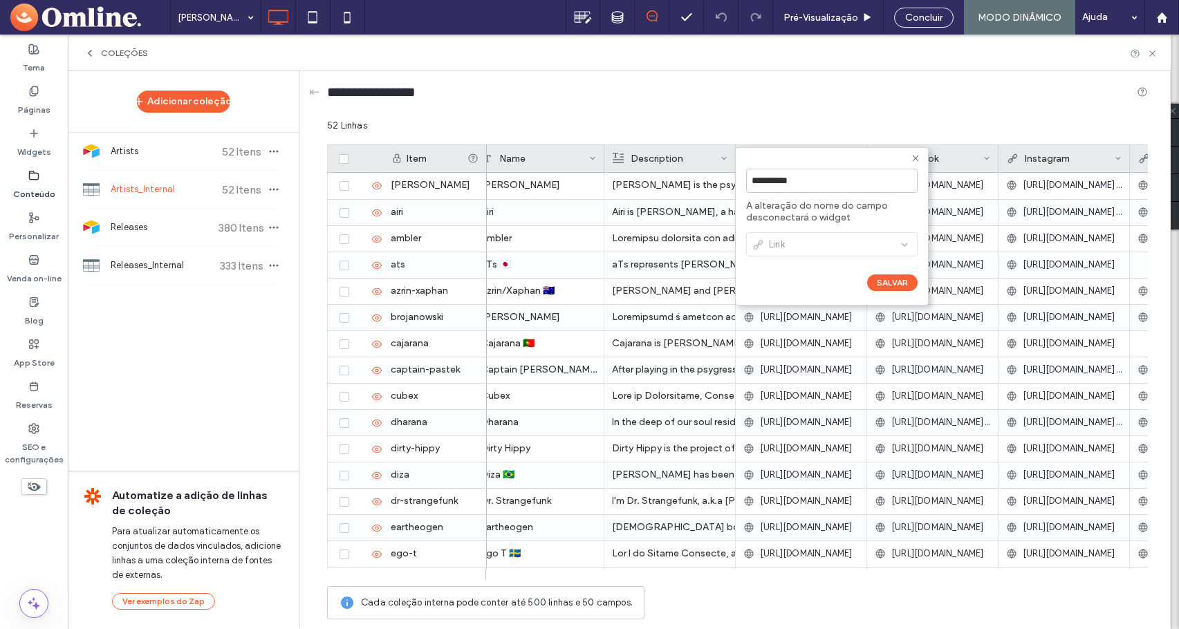
click at [806, 253] on div "Link" at bounding box center [832, 246] width 172 height 35
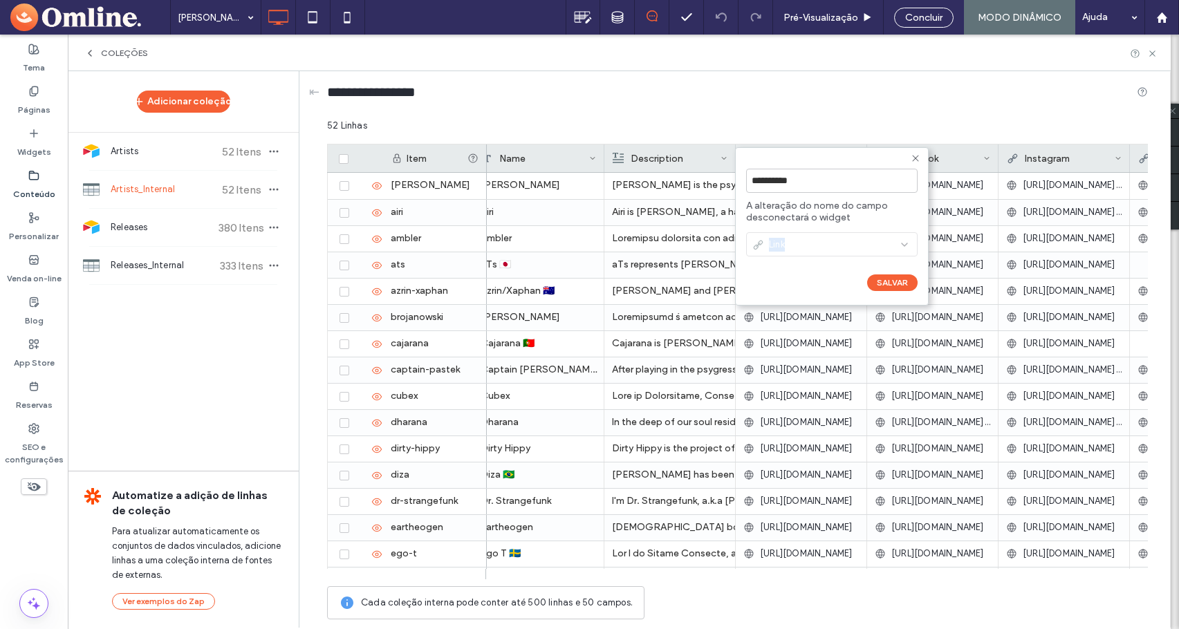
click at [812, 246] on div "Link" at bounding box center [832, 246] width 172 height 35
click at [1157, 51] on icon at bounding box center [1153, 53] width 10 height 10
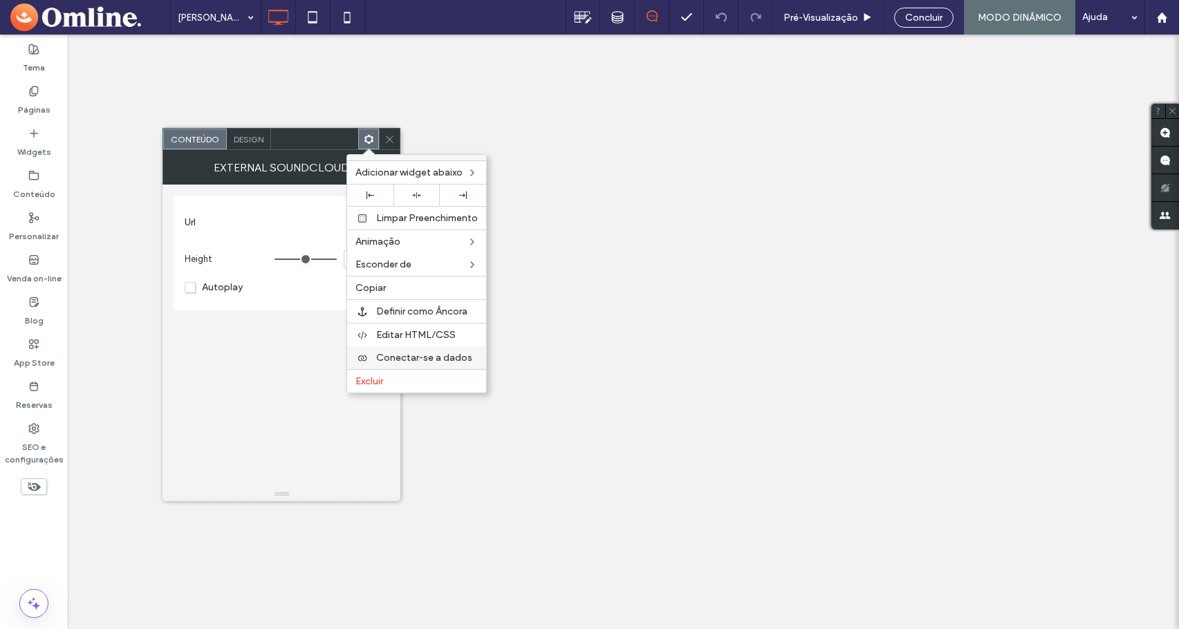
click at [409, 357] on span "Conectar-se a dados" at bounding box center [424, 358] width 96 height 12
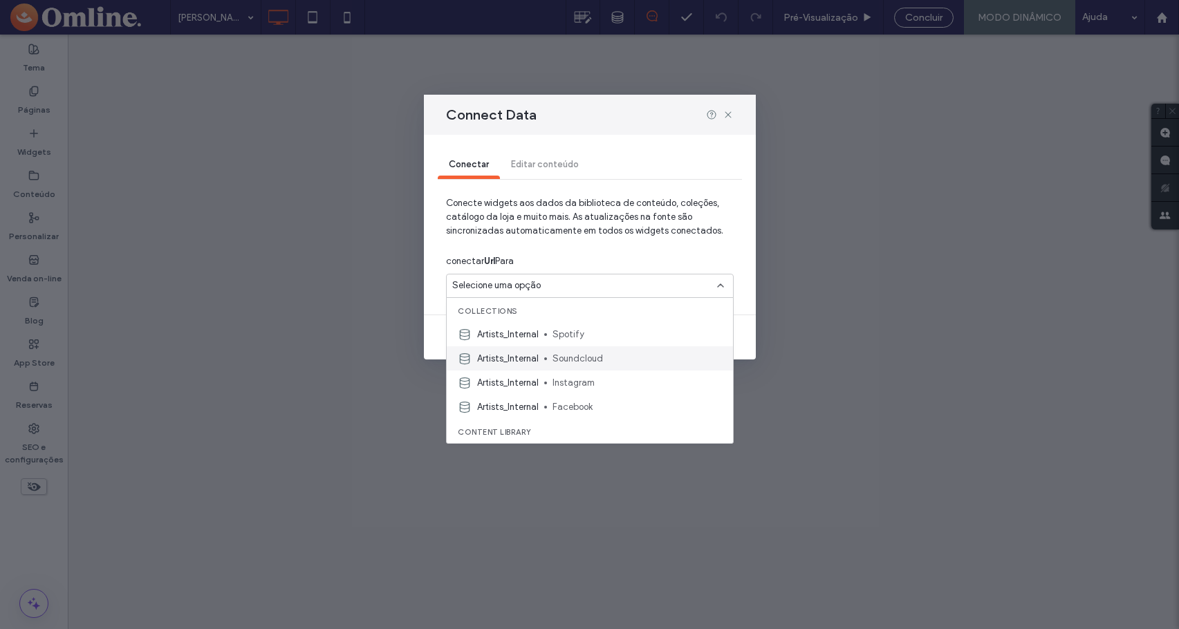
click at [611, 354] on span "Soundcloud" at bounding box center [637, 359] width 169 height 14
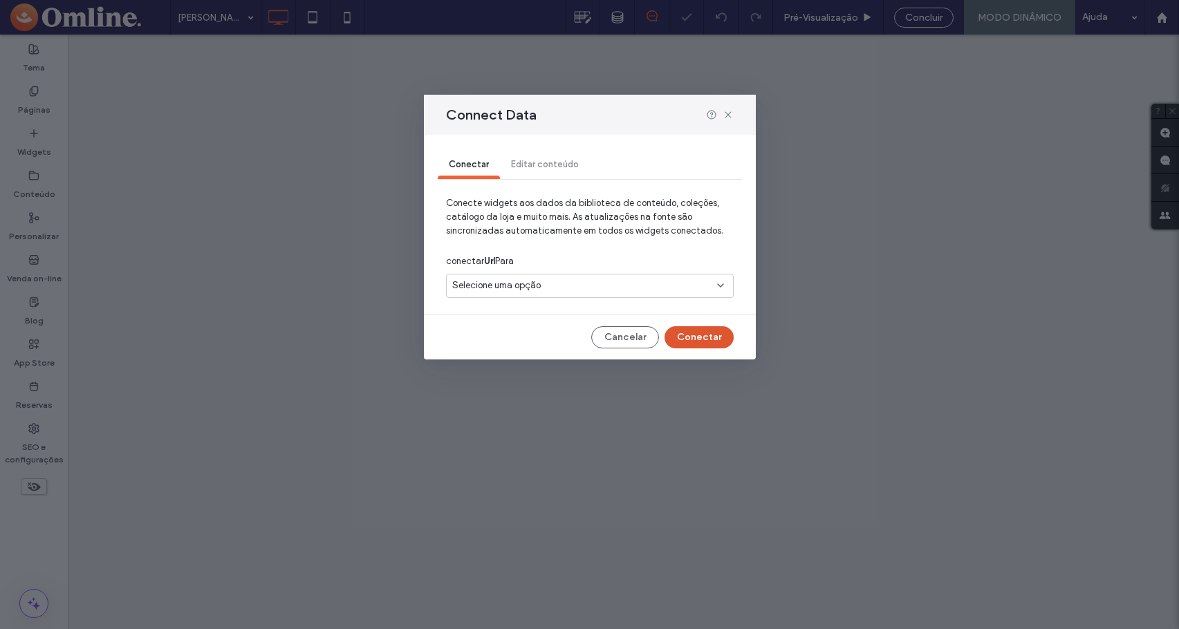
click at [710, 341] on button "Conectar" at bounding box center [699, 338] width 69 height 22
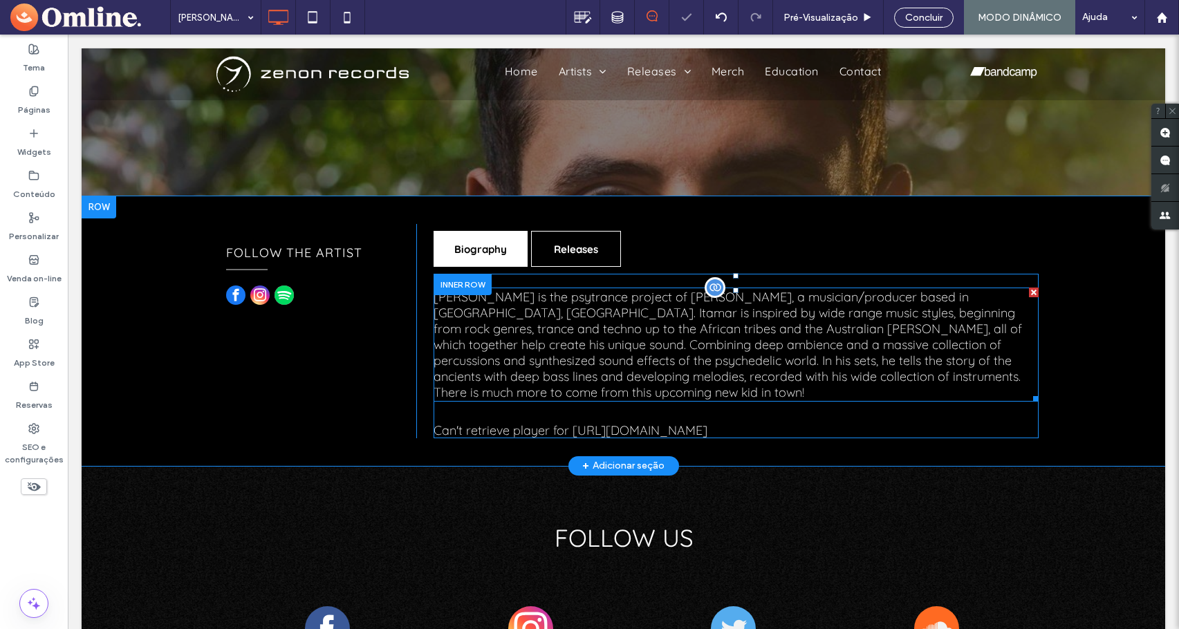
scroll to position [277, 0]
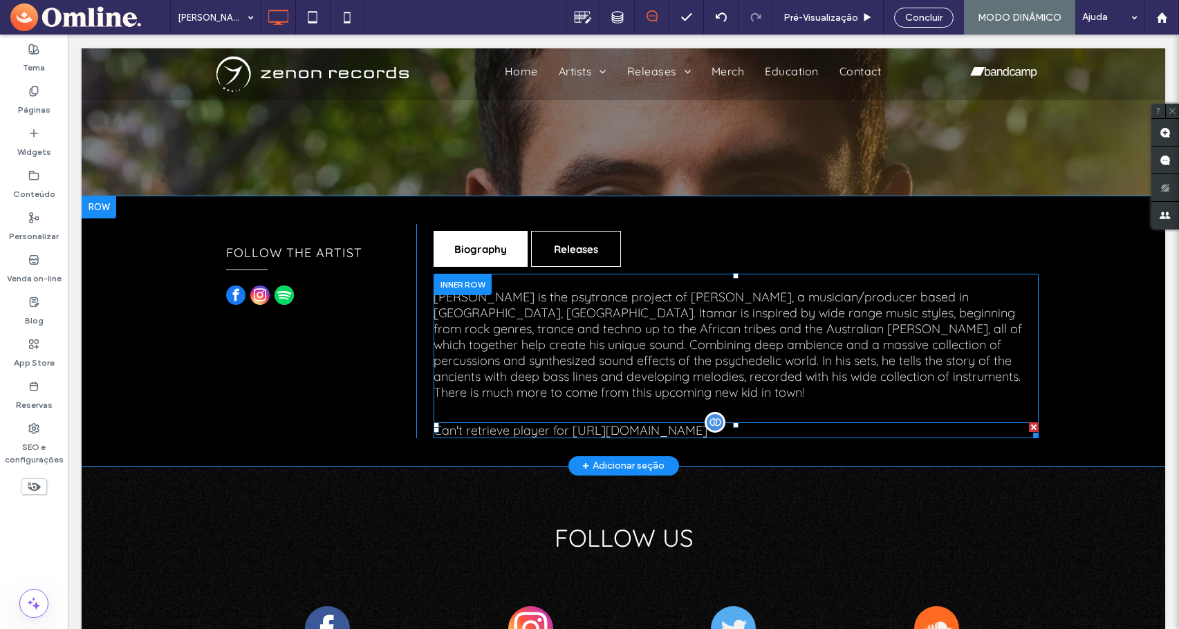
click at [567, 423] on span at bounding box center [736, 431] width 605 height 16
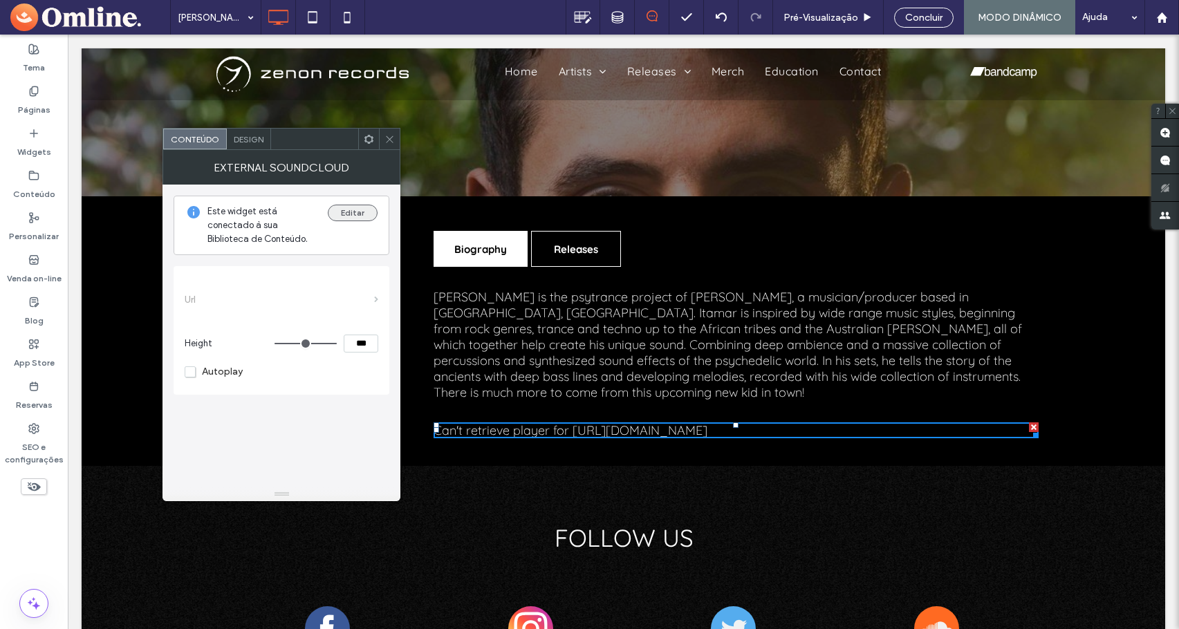
click at [354, 214] on button "Editar" at bounding box center [353, 213] width 50 height 17
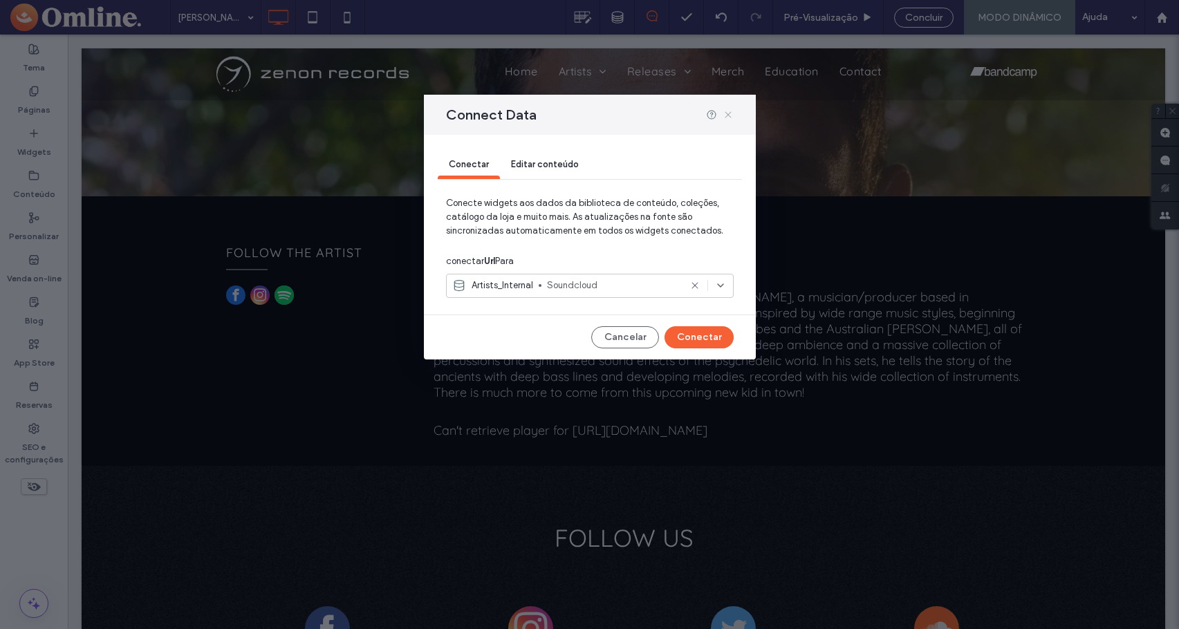
click at [727, 113] on use at bounding box center [728, 114] width 6 height 6
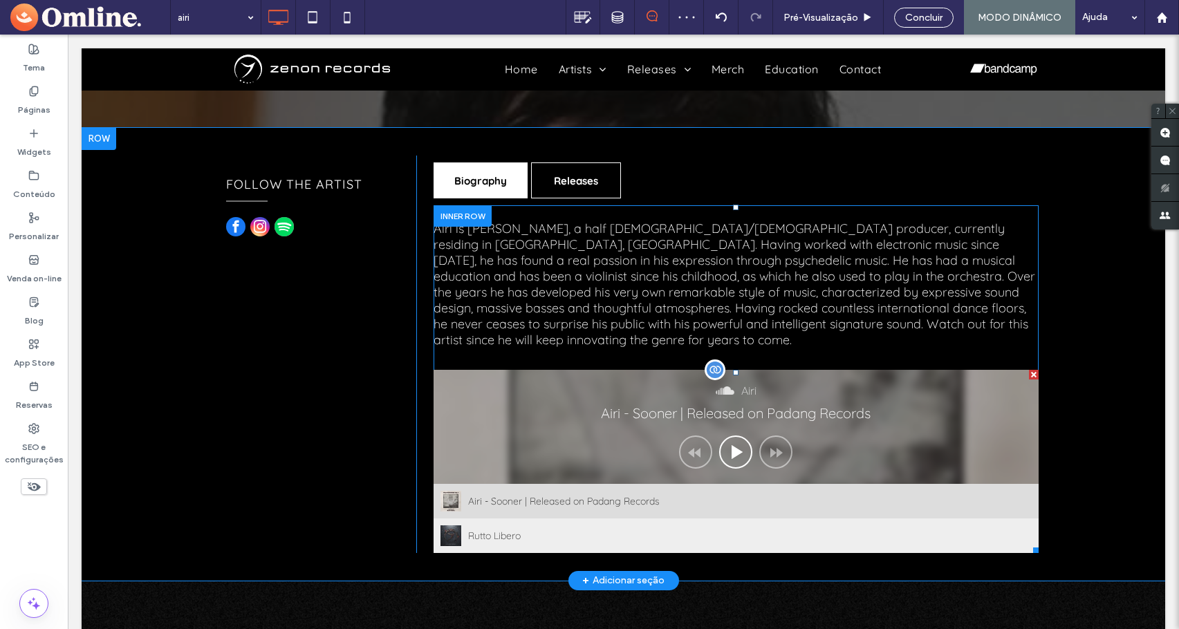
scroll to position [336, 0]
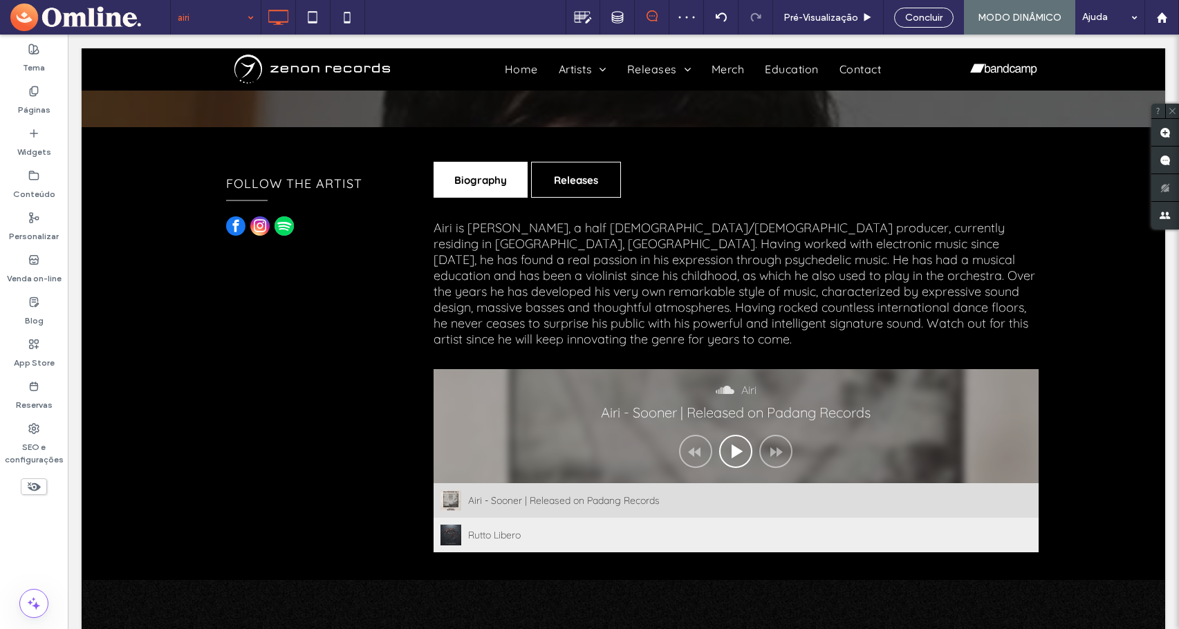
click at [221, 23] on input at bounding box center [212, 17] width 69 height 35
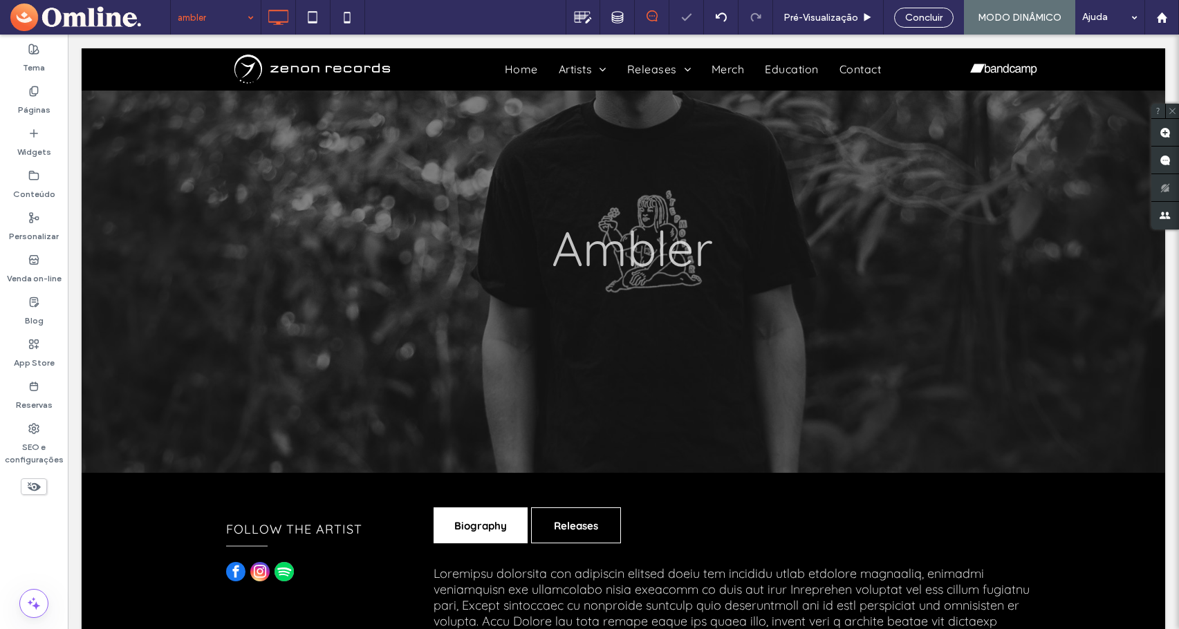
scroll to position [346, 0]
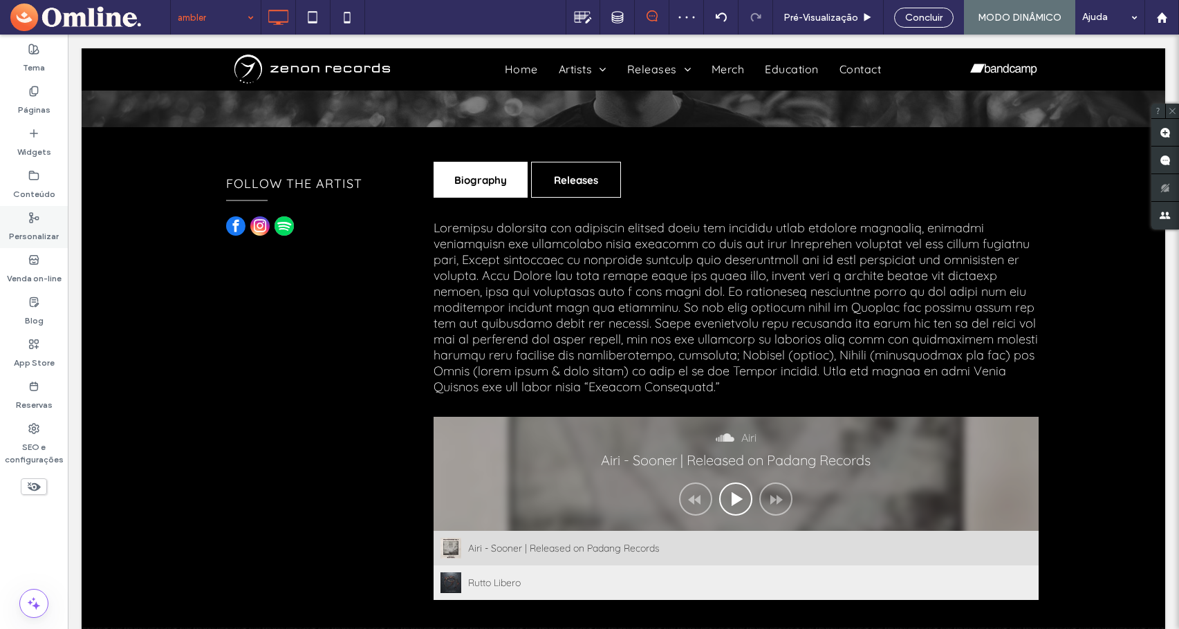
click at [37, 200] on label "Conteúdo" at bounding box center [34, 190] width 42 height 19
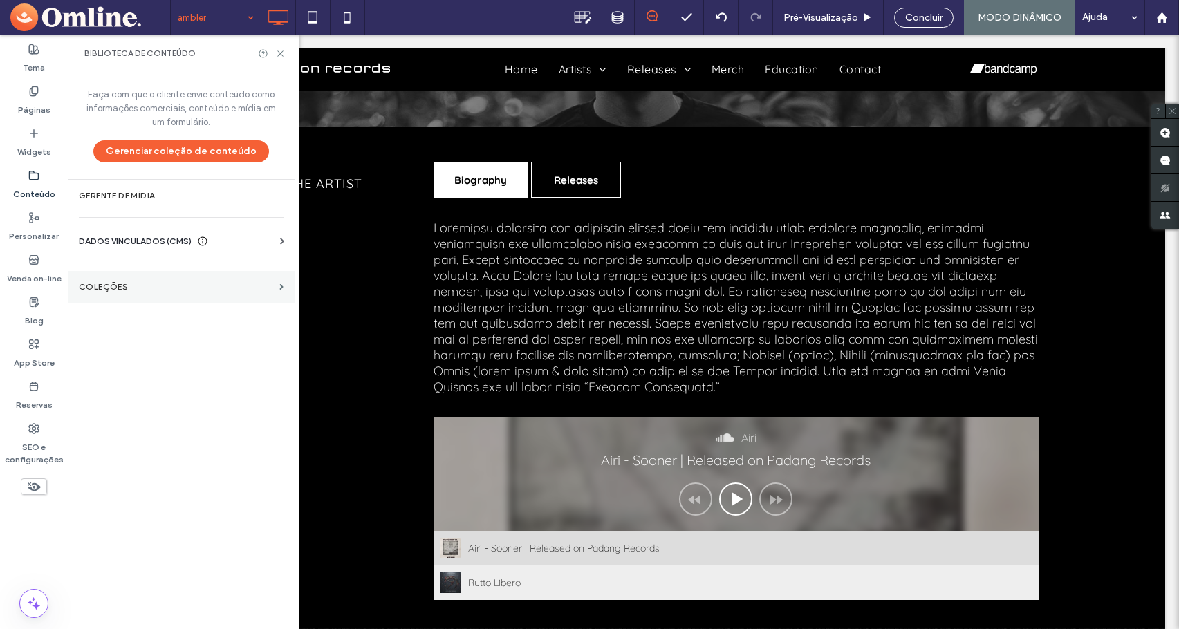
click at [147, 302] on section "COLEÇÕES" at bounding box center [181, 287] width 227 height 32
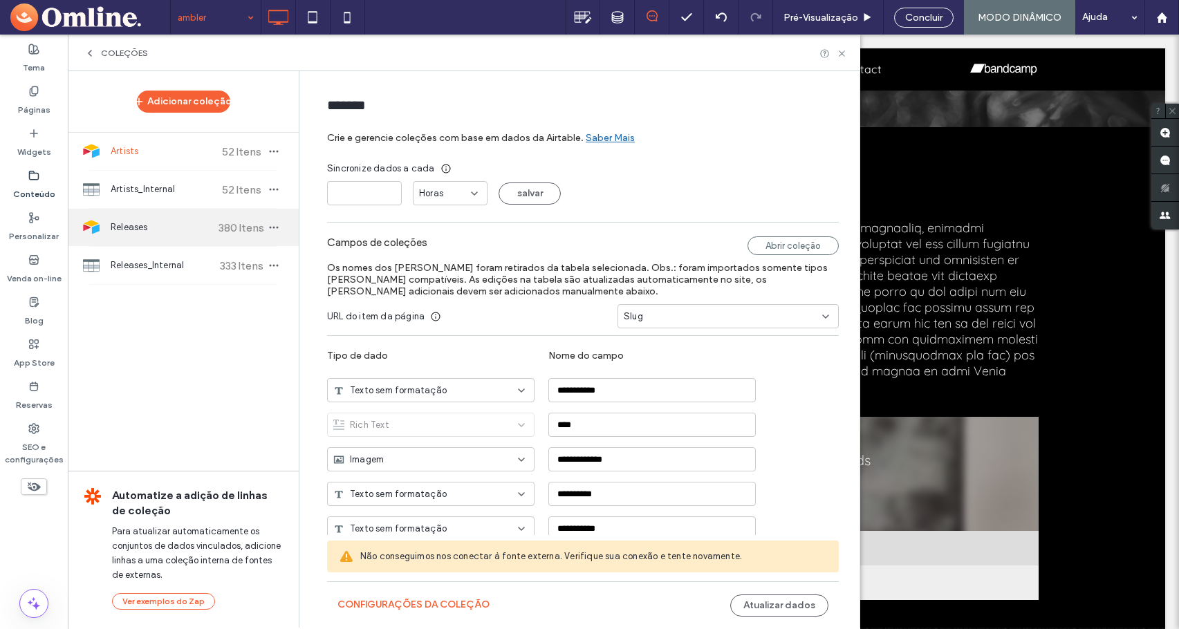
click at [159, 185] on span "Artists_Internal" at bounding box center [162, 190] width 103 height 14
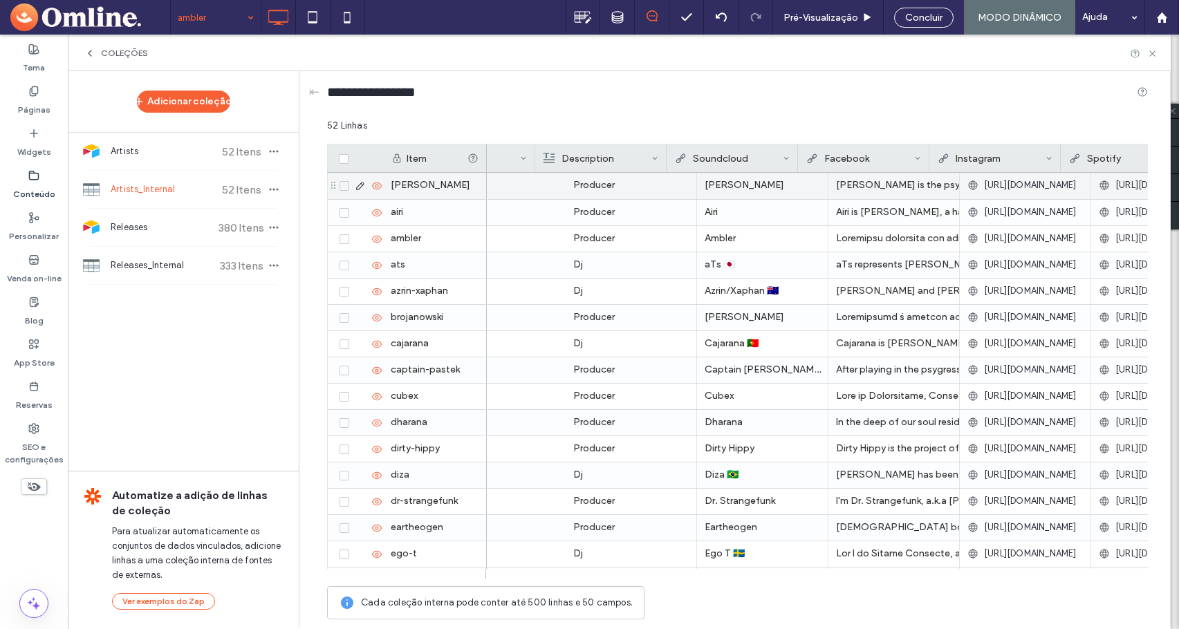
scroll to position [0, 346]
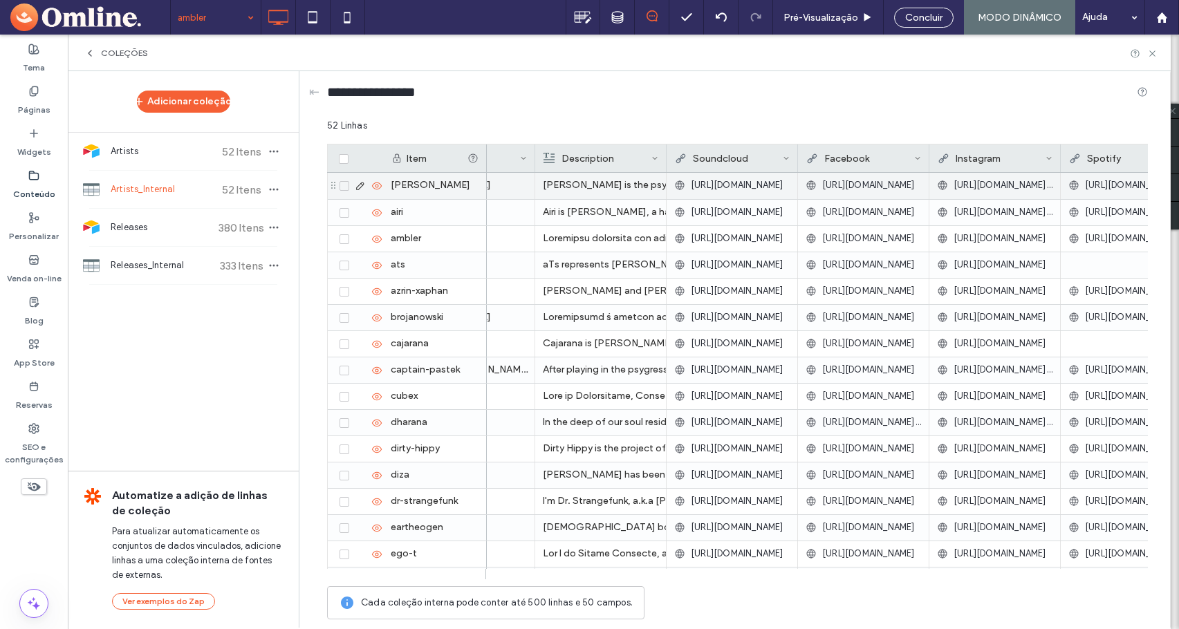
click at [757, 187] on span "https://soundcloud.com/project-adama" at bounding box center [737, 185] width 93 height 14
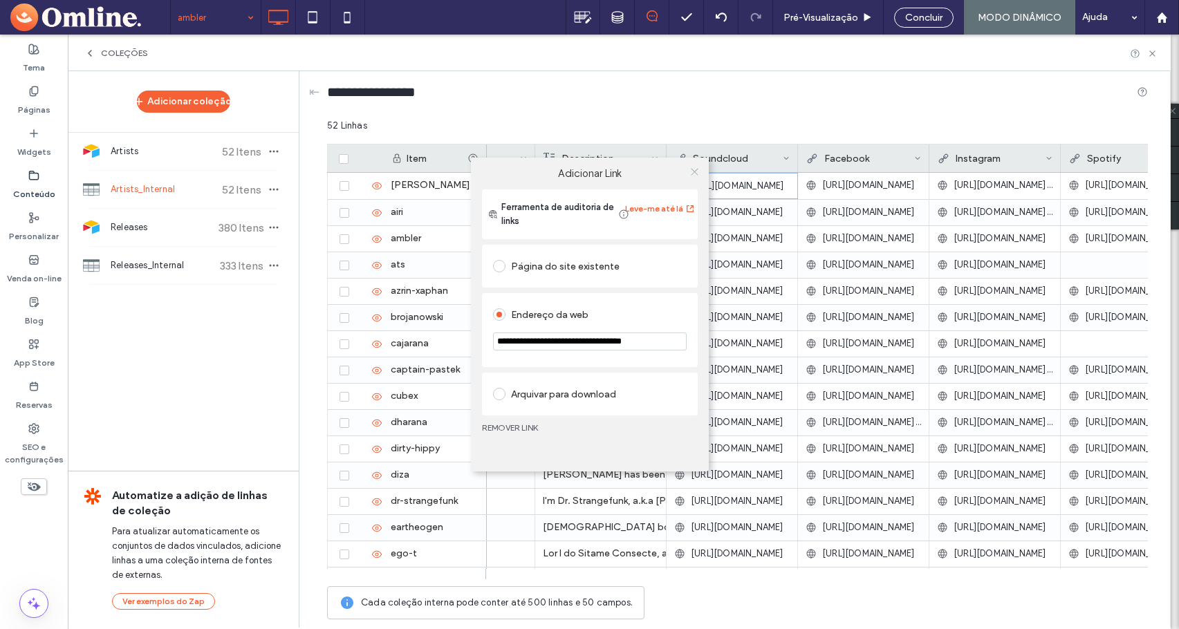
click at [695, 170] on icon at bounding box center [695, 172] width 10 height 10
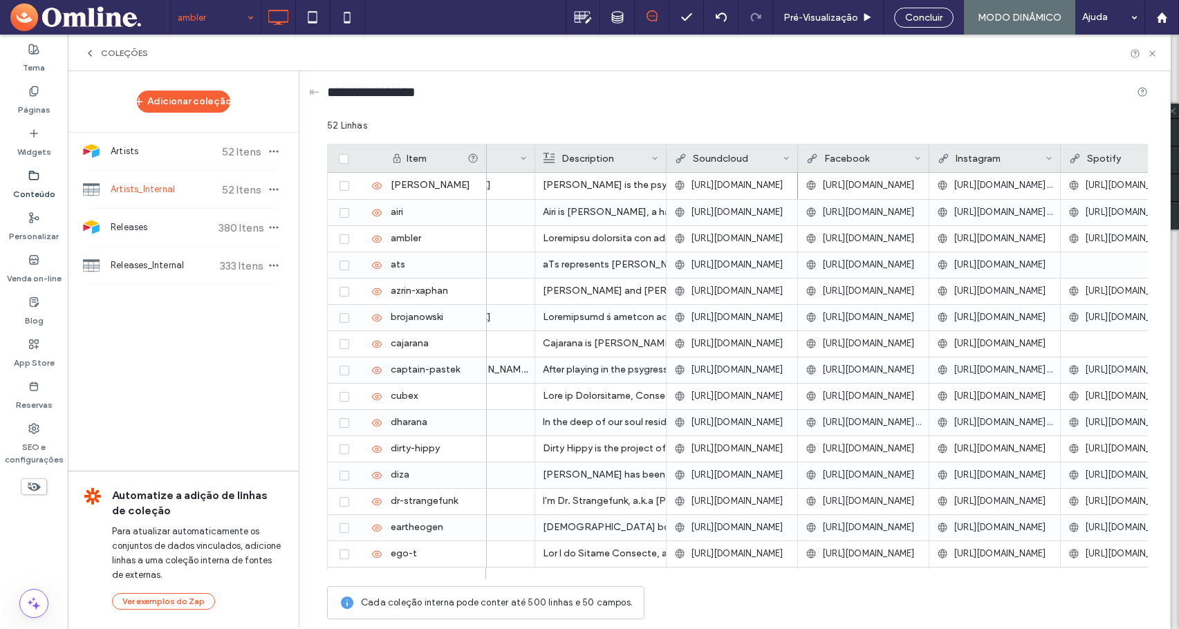
click at [760, 215] on span "https://soundcloud.com/airi" at bounding box center [737, 212] width 93 height 14
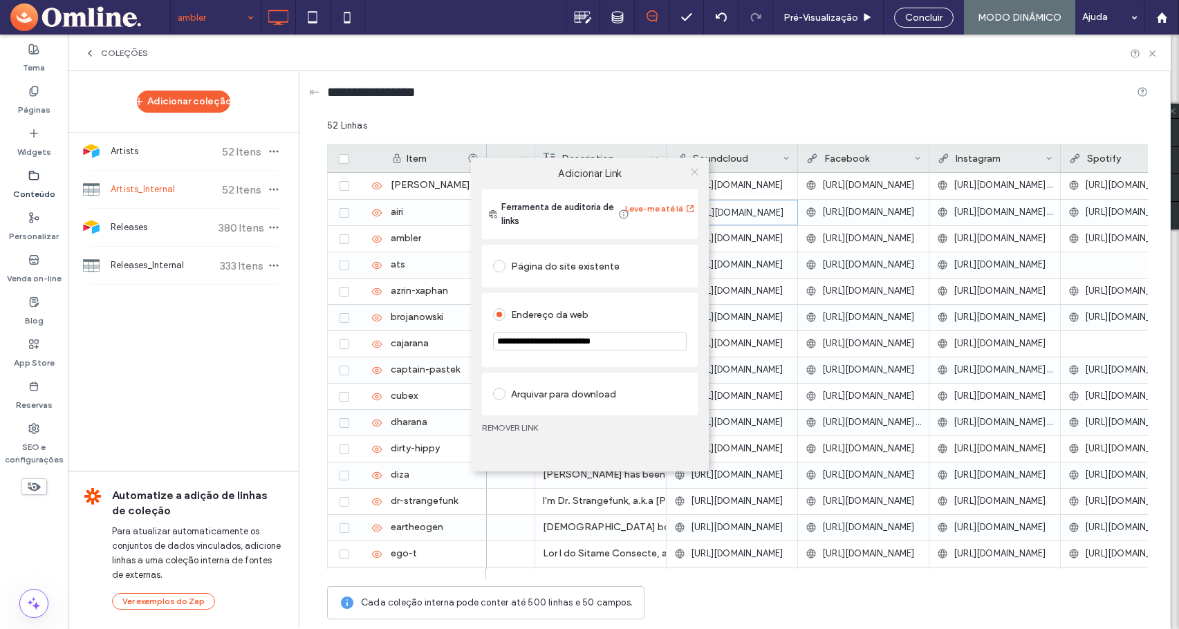
click at [692, 169] on icon at bounding box center [695, 172] width 10 height 10
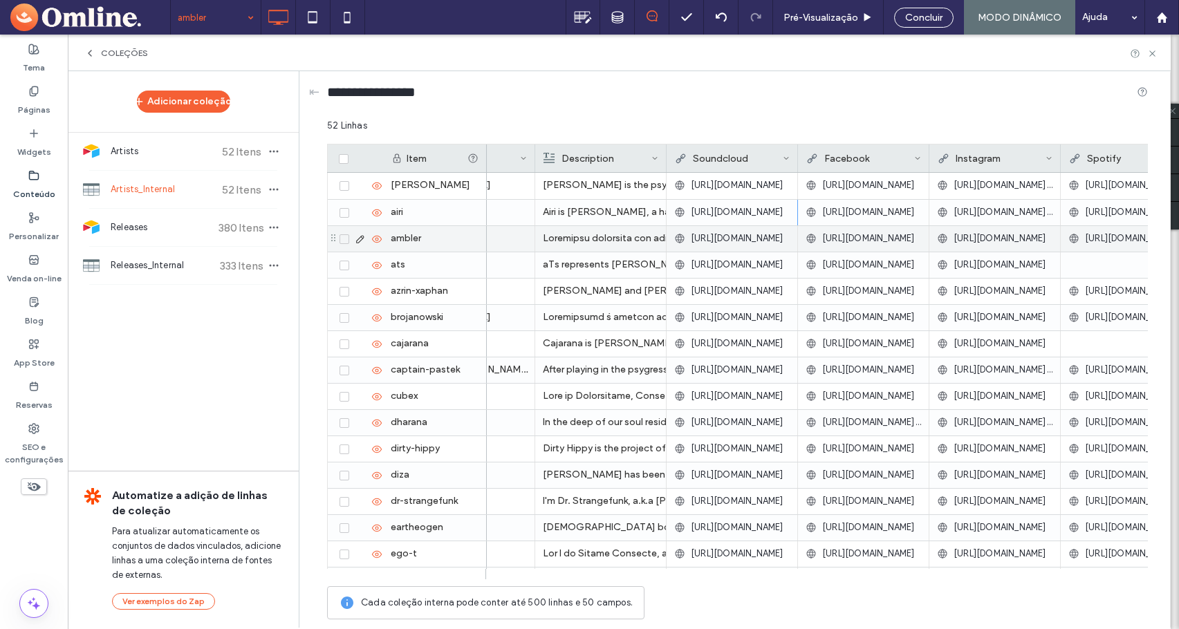
click at [757, 241] on span "https://soundcloud.com/amblertunes" at bounding box center [737, 239] width 93 height 14
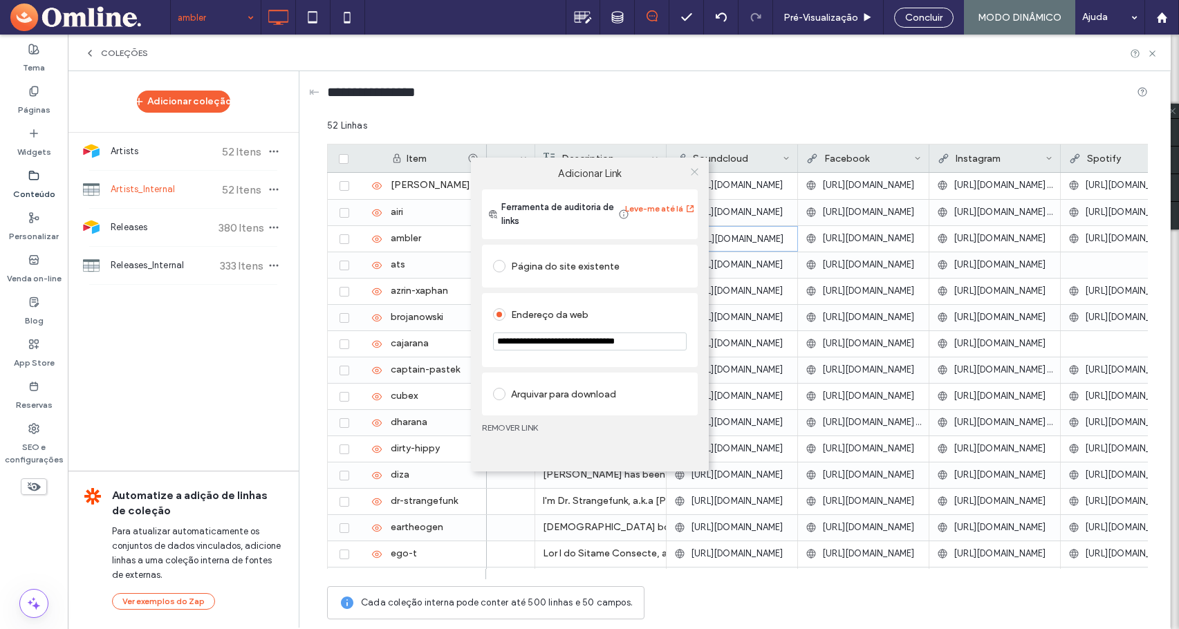
click at [697, 170] on icon at bounding box center [695, 172] width 10 height 10
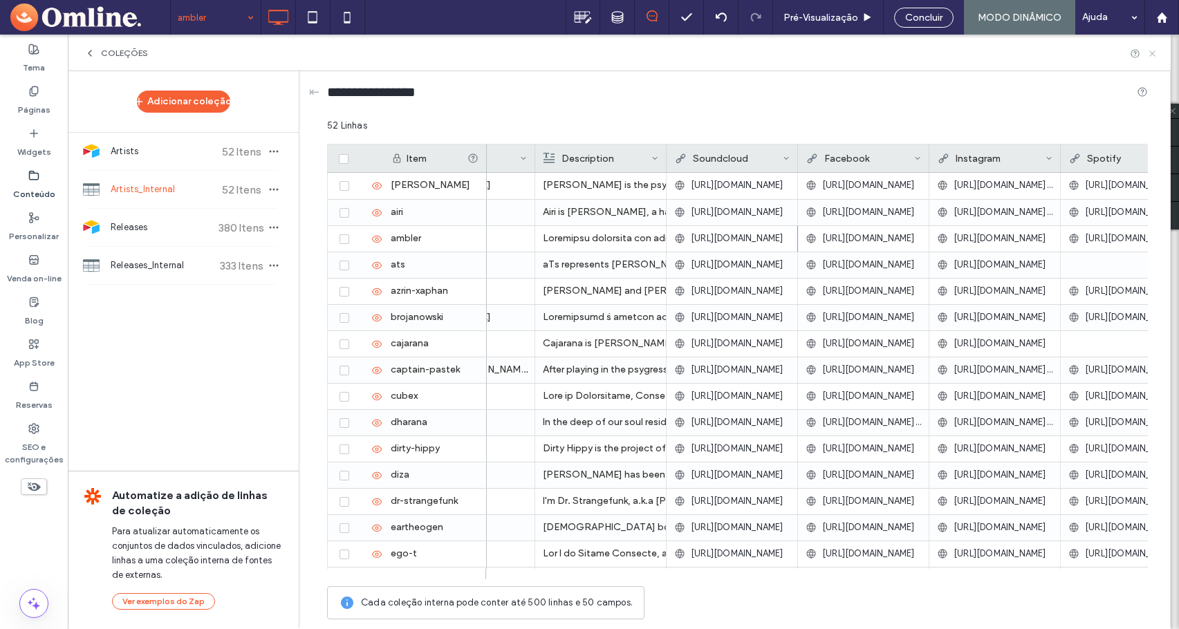
click at [1152, 53] on use at bounding box center [1153, 53] width 6 height 6
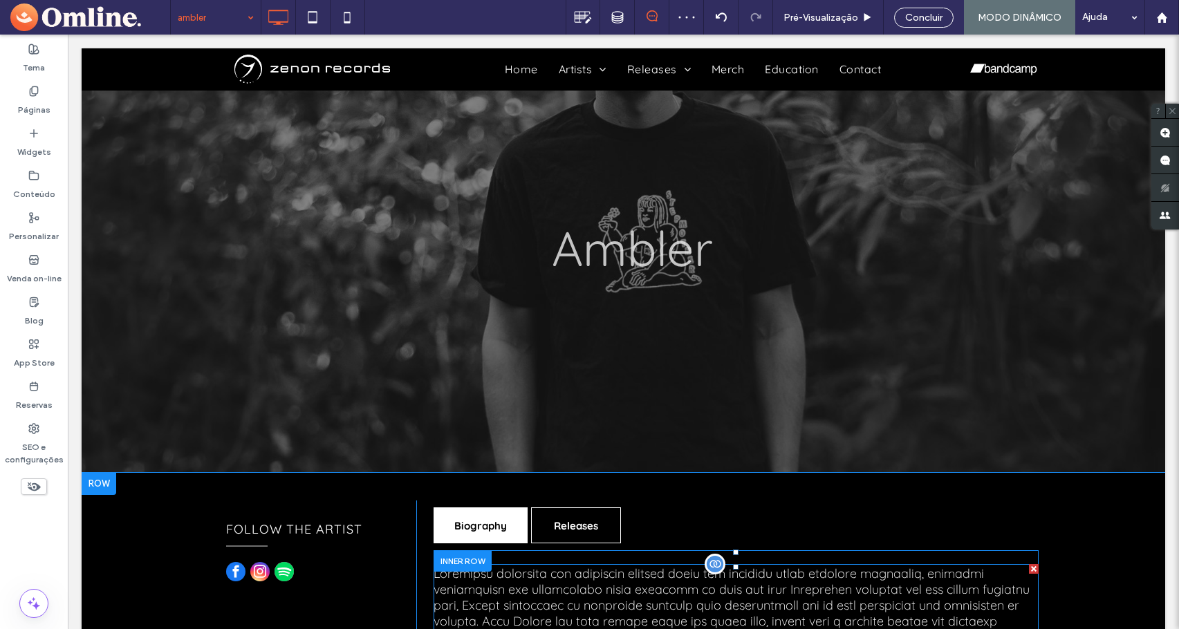
scroll to position [346, 0]
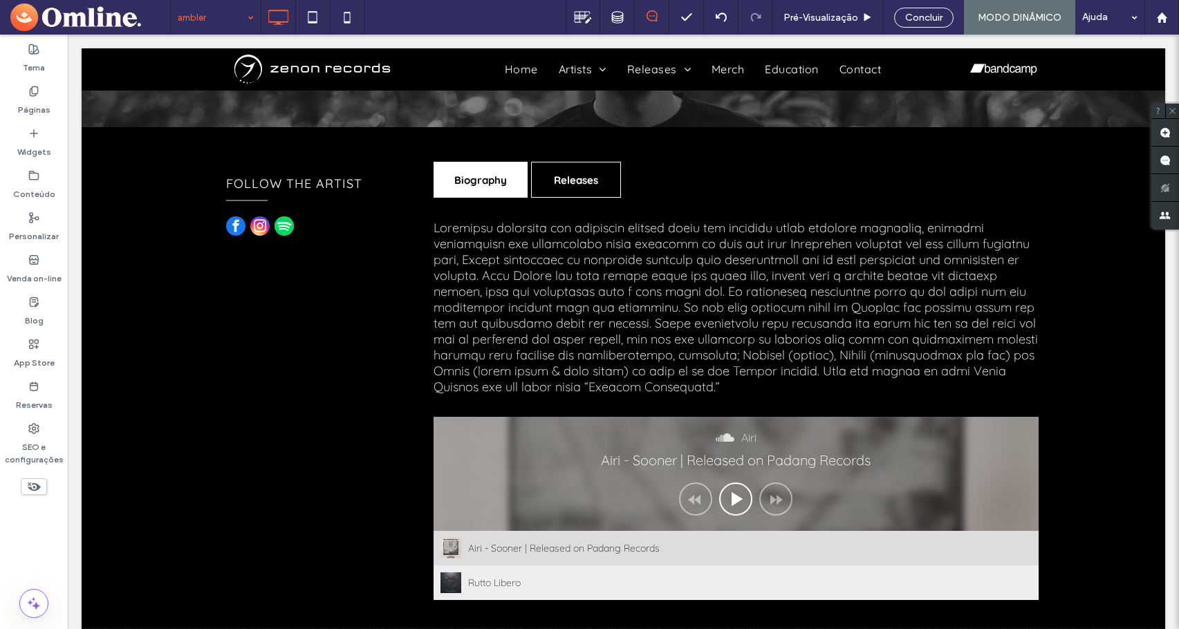
drag, startPoint x: 203, startPoint y: 15, endPoint x: 208, endPoint y: 24, distance: 10.8
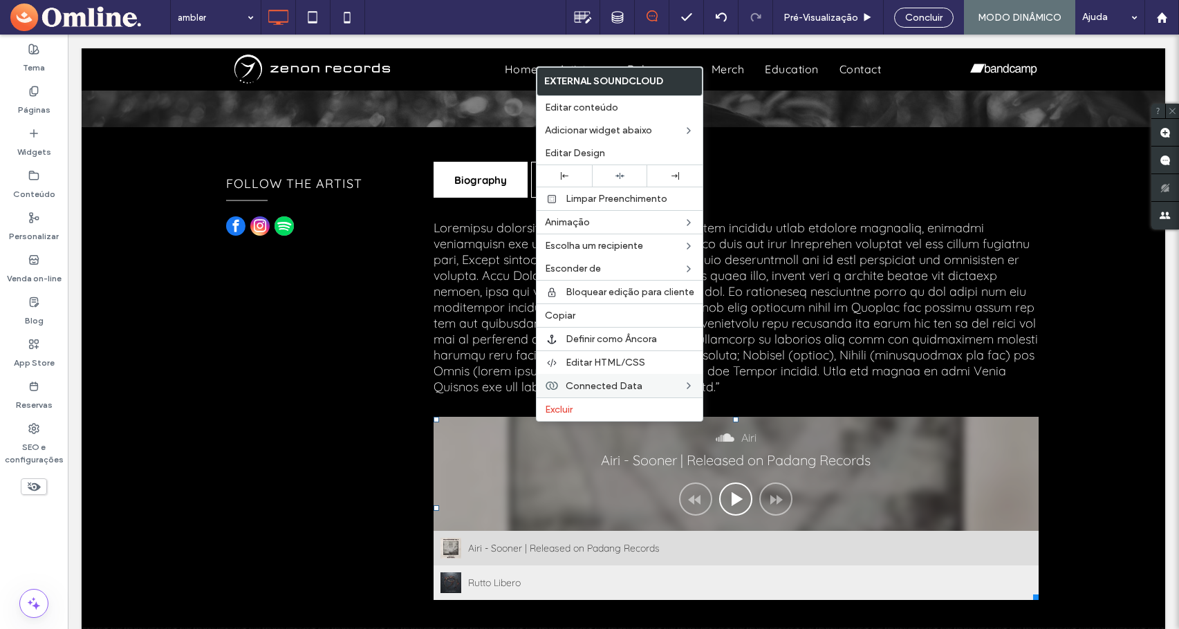
click at [571, 385] on span "Connected Data" at bounding box center [604, 386] width 77 height 12
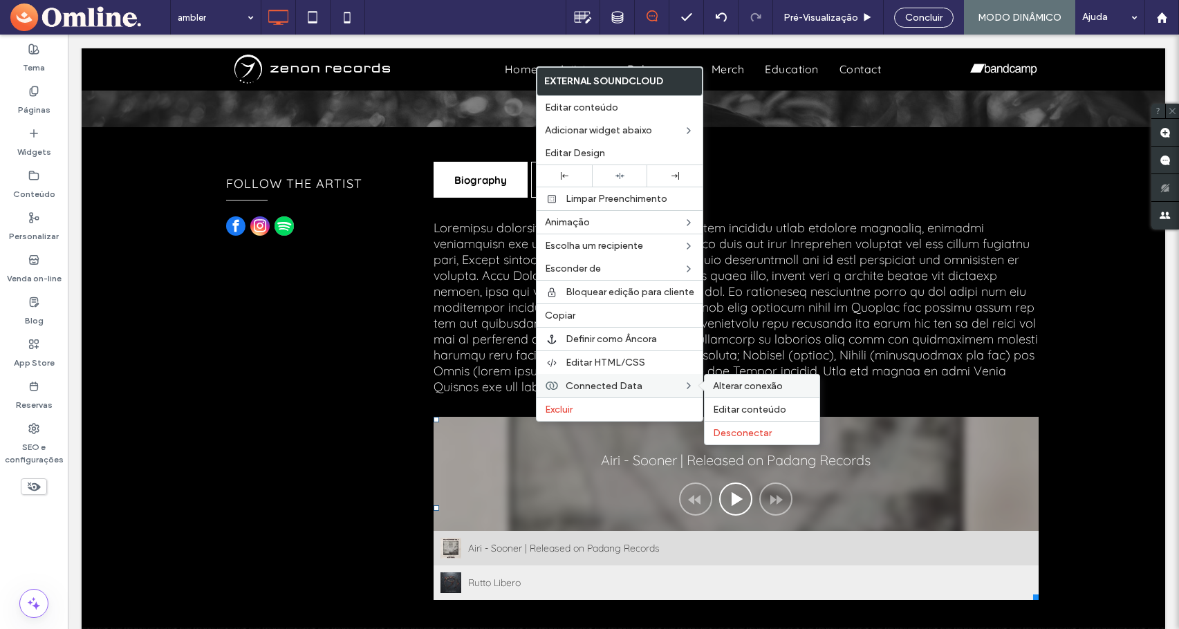
click at [750, 385] on span "Alterar conexão" at bounding box center [748, 386] width 70 height 12
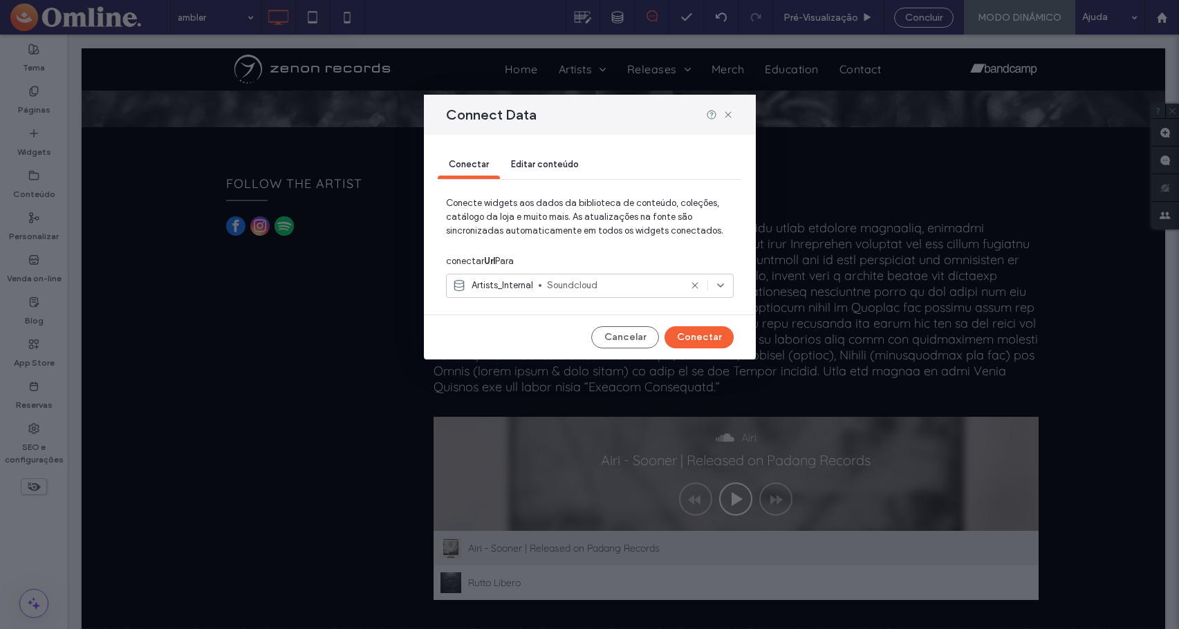
click at [552, 277] on div "Artists_Internal Soundcloud" at bounding box center [590, 286] width 288 height 24
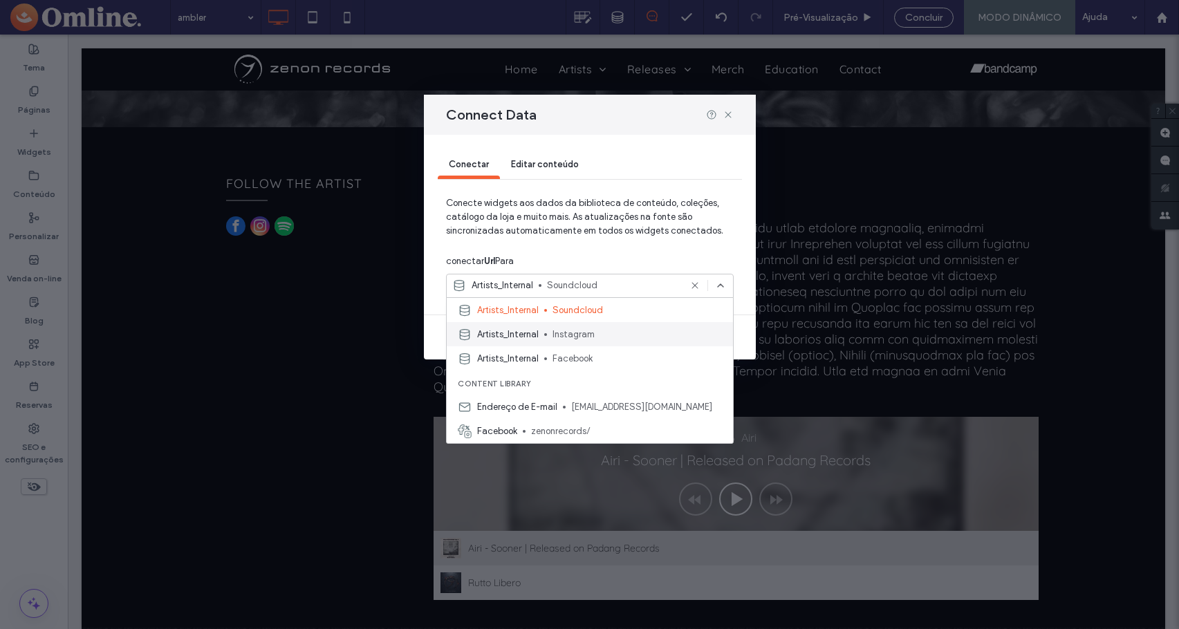
scroll to position [0, 0]
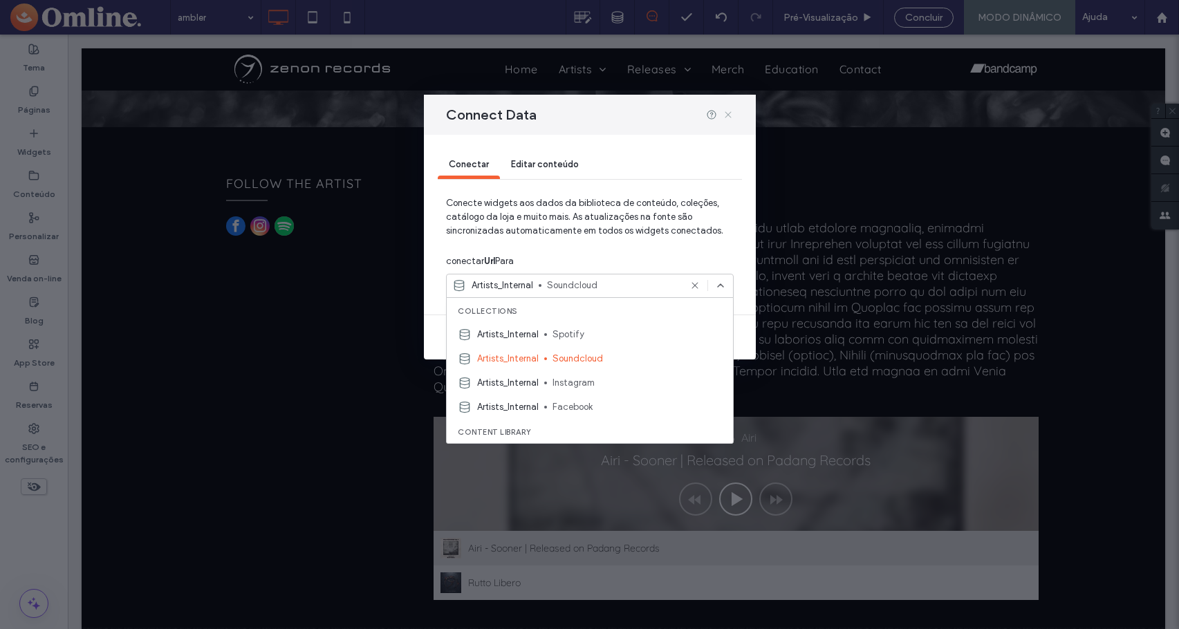
click at [729, 114] on icon at bounding box center [728, 114] width 11 height 11
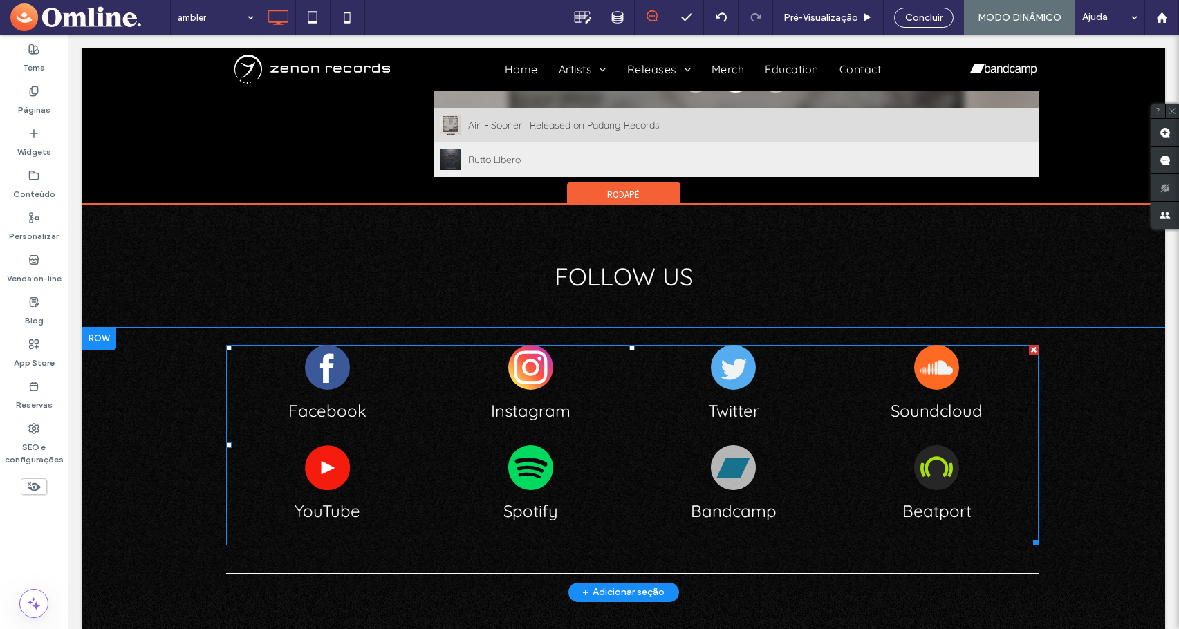
scroll to position [553, 0]
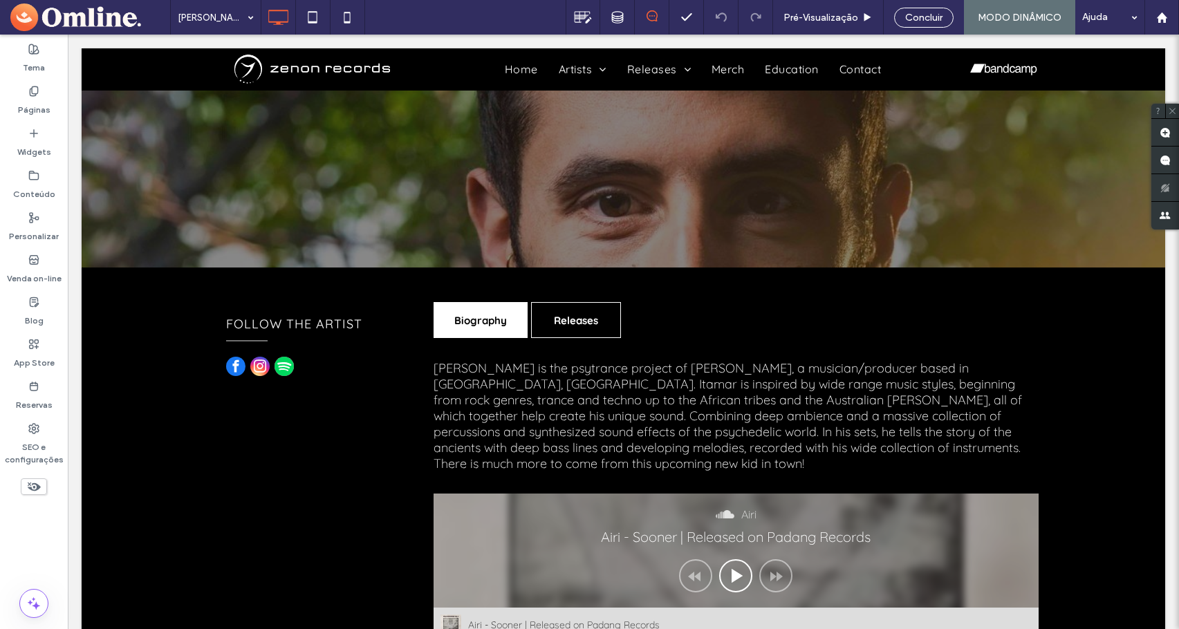
scroll to position [415, 0]
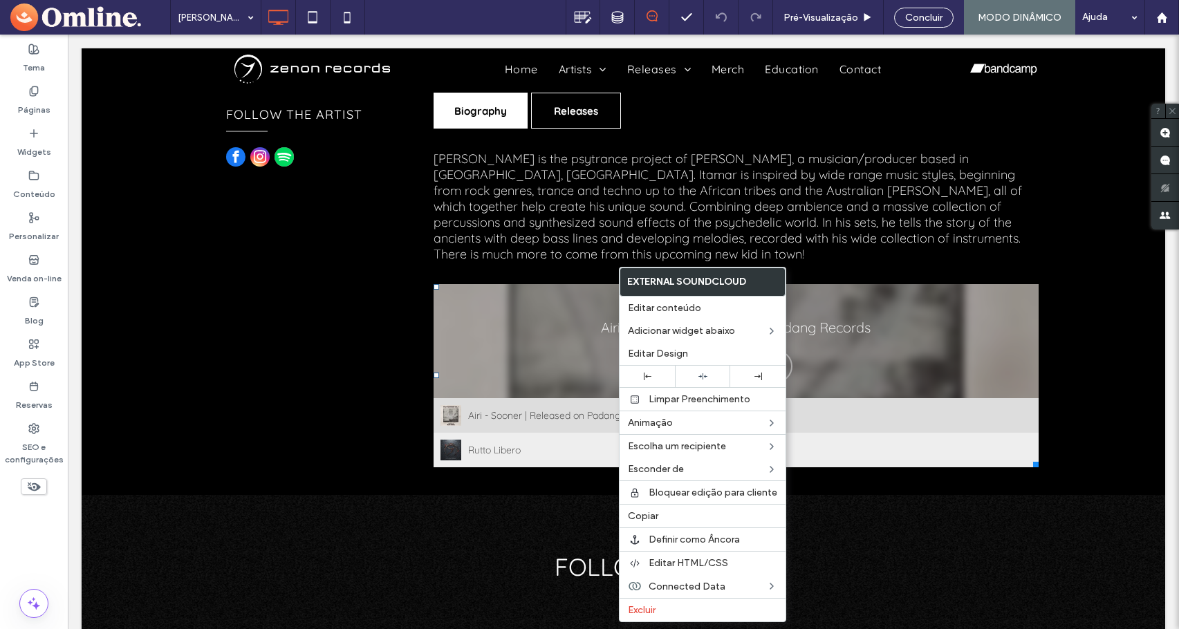
click at [337, 358] on div "UPCOMING GIGS [DATE] Transition Festival, Nature, ., [GEOGRAPHIC_DATA] [DATE] S…" at bounding box center [313, 277] width 208 height 382
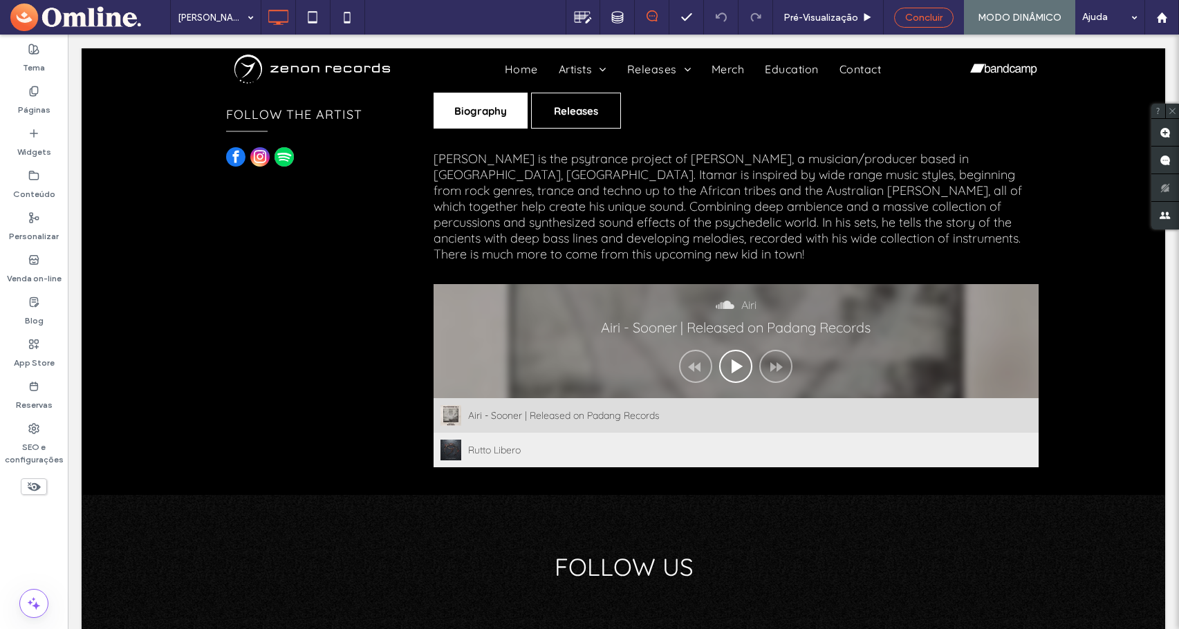
click at [919, 22] on span "Concluir" at bounding box center [923, 18] width 37 height 12
click at [1032, 17] on span "Republicar" at bounding box center [1019, 18] width 48 height 12
